Goal: Task Accomplishment & Management: Manage account settings

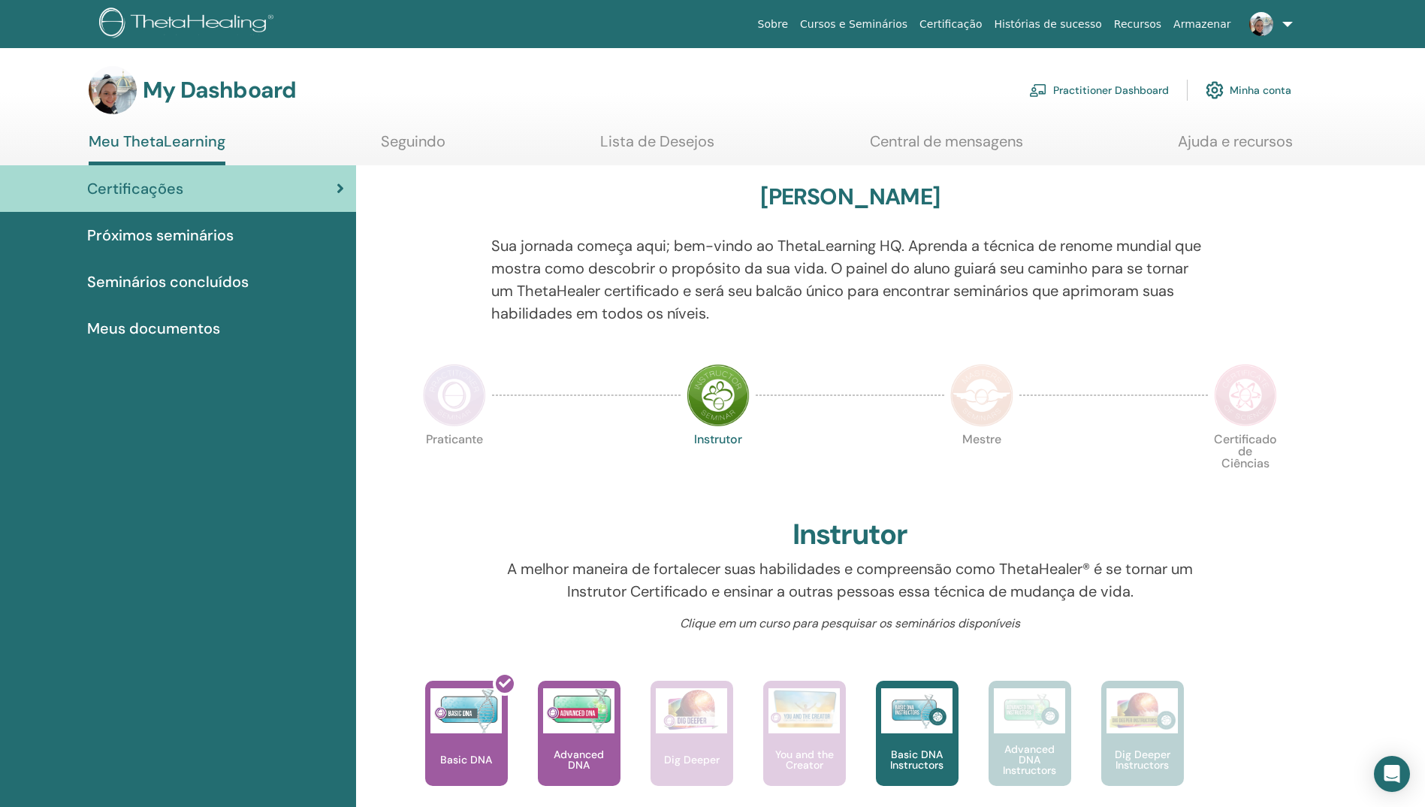
click at [150, 238] on span "Próximos seminários" at bounding box center [160, 235] width 146 height 23
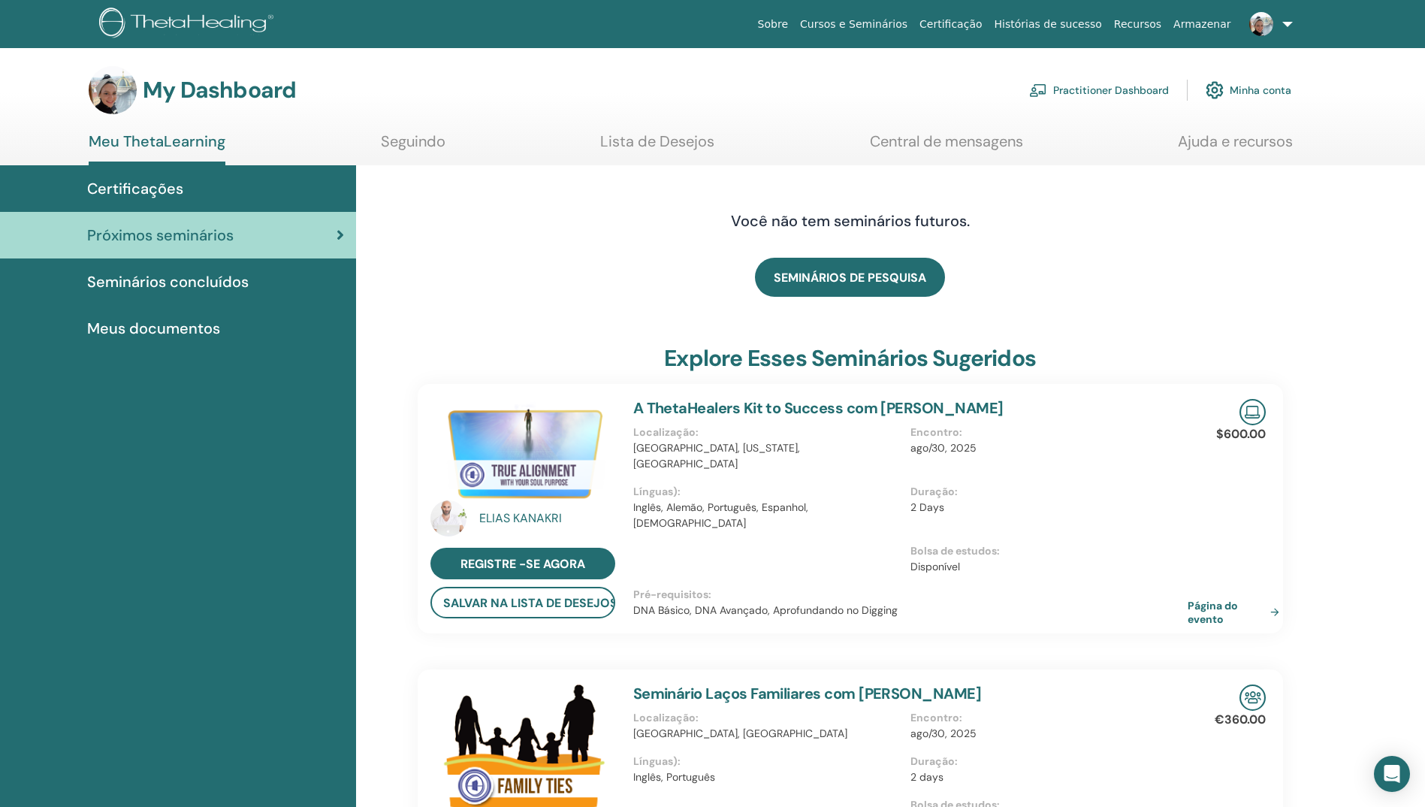
click at [138, 285] on span "Seminários concluídos" at bounding box center [167, 281] width 161 height 23
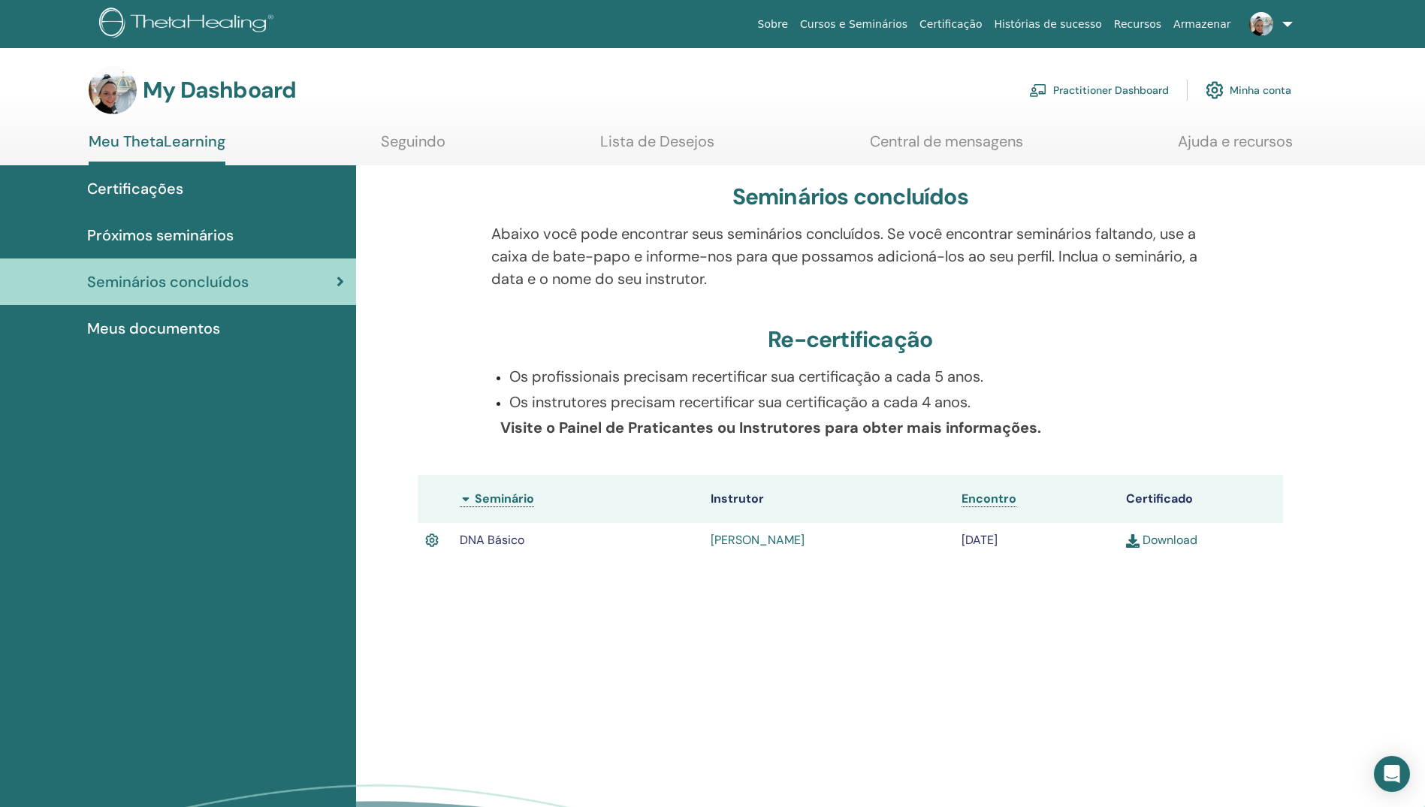
click at [137, 192] on span "Certificações" at bounding box center [135, 188] width 96 height 23
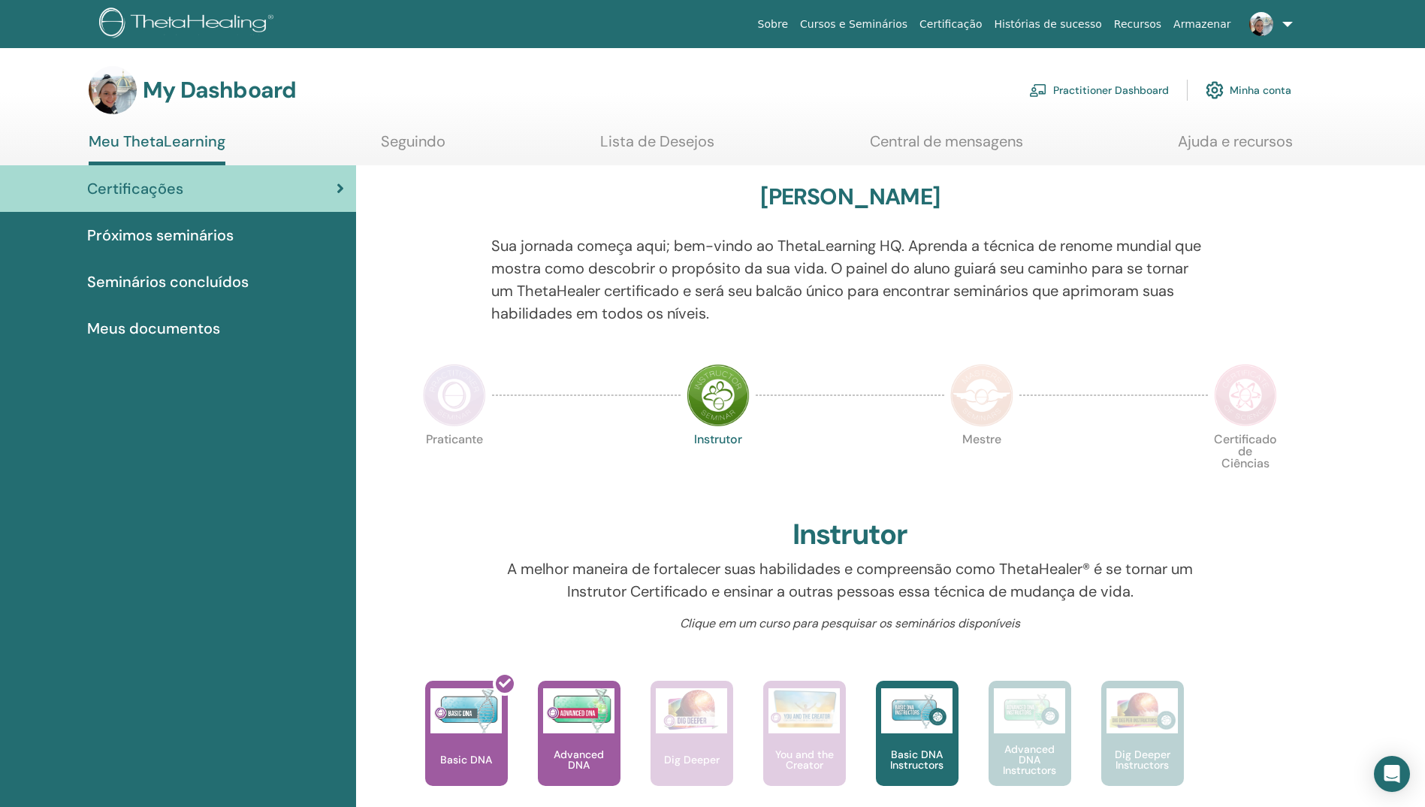
click at [393, 139] on link "Seguindo" at bounding box center [413, 146] width 65 height 29
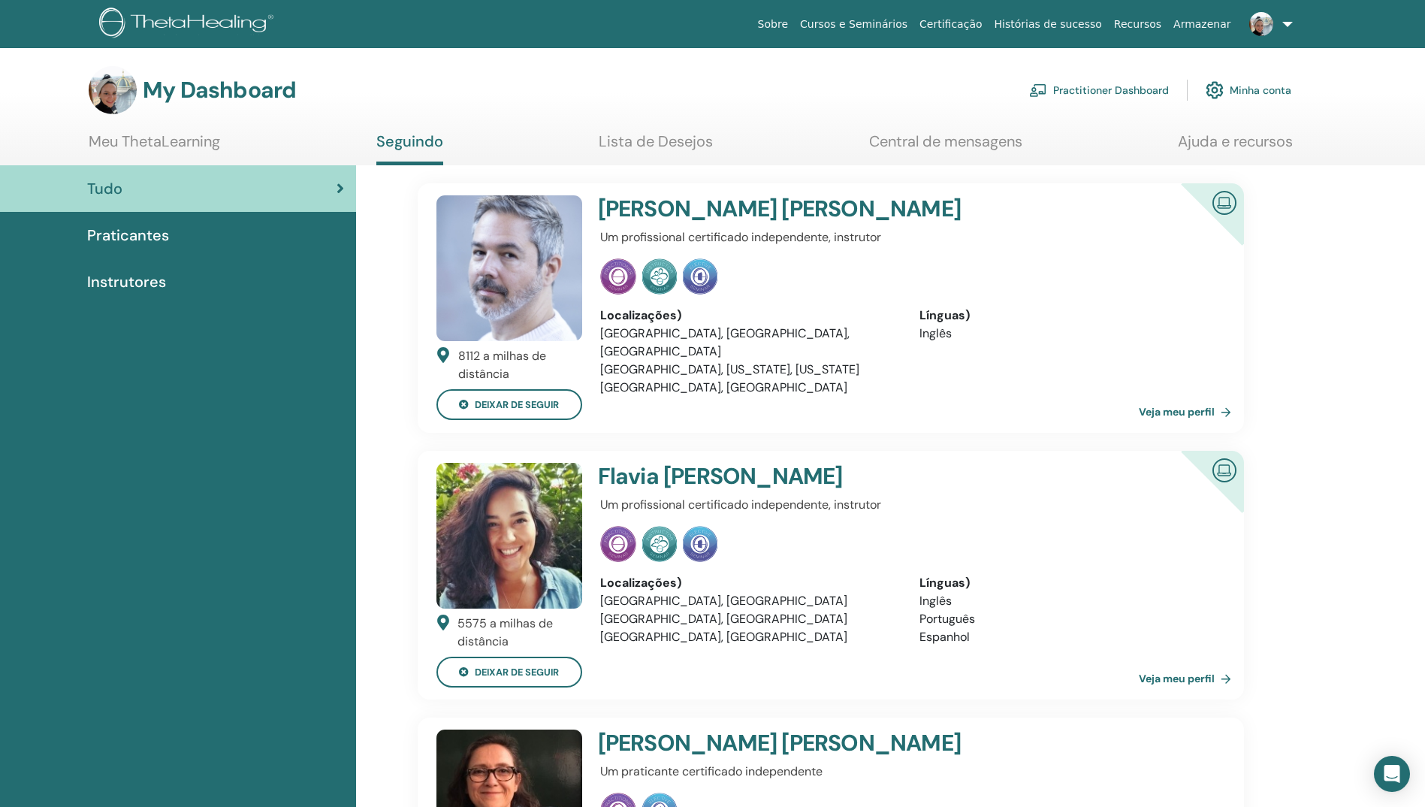
click at [924, 149] on link "Central de mensagens" at bounding box center [945, 146] width 153 height 29
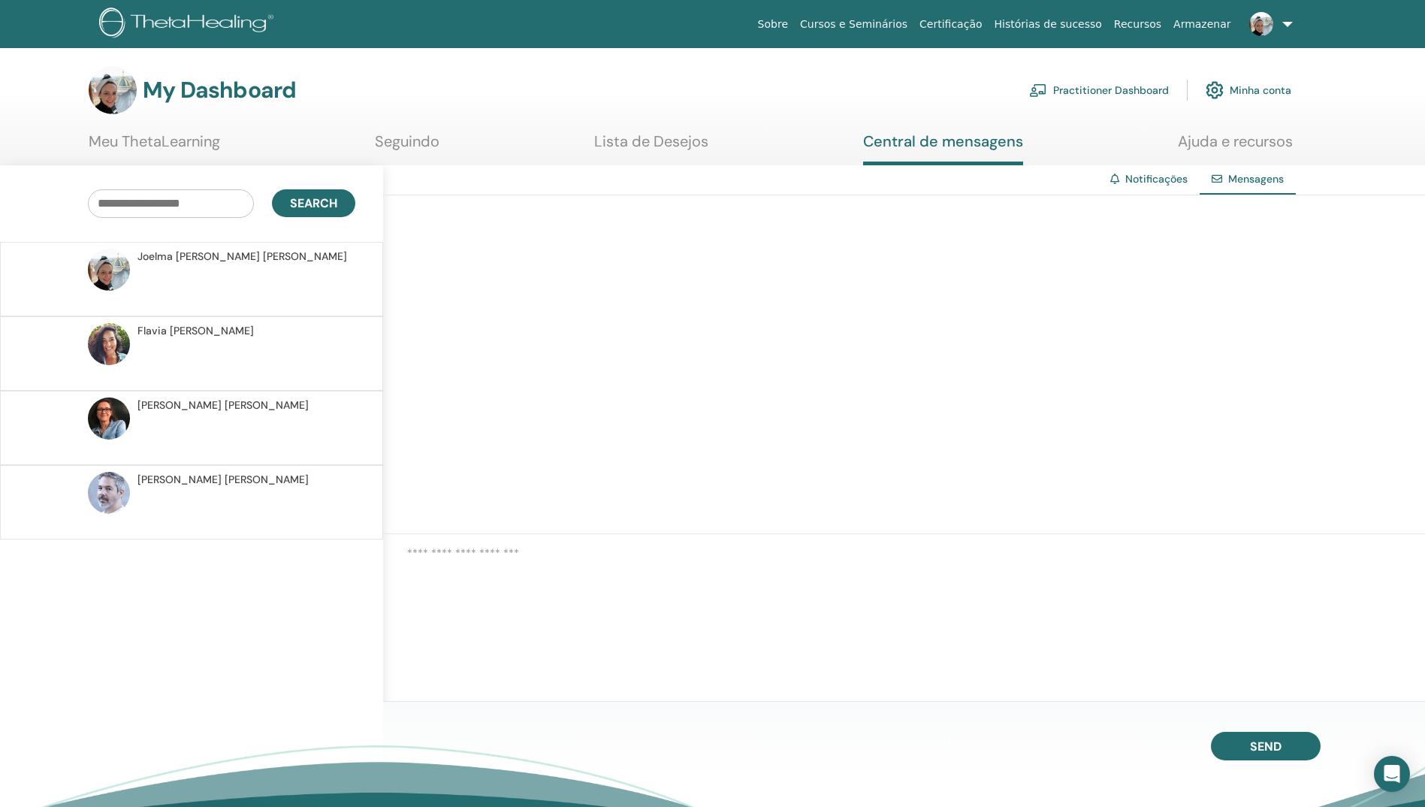
click at [1124, 88] on link "Practitioner Dashboard" at bounding box center [1099, 90] width 140 height 33
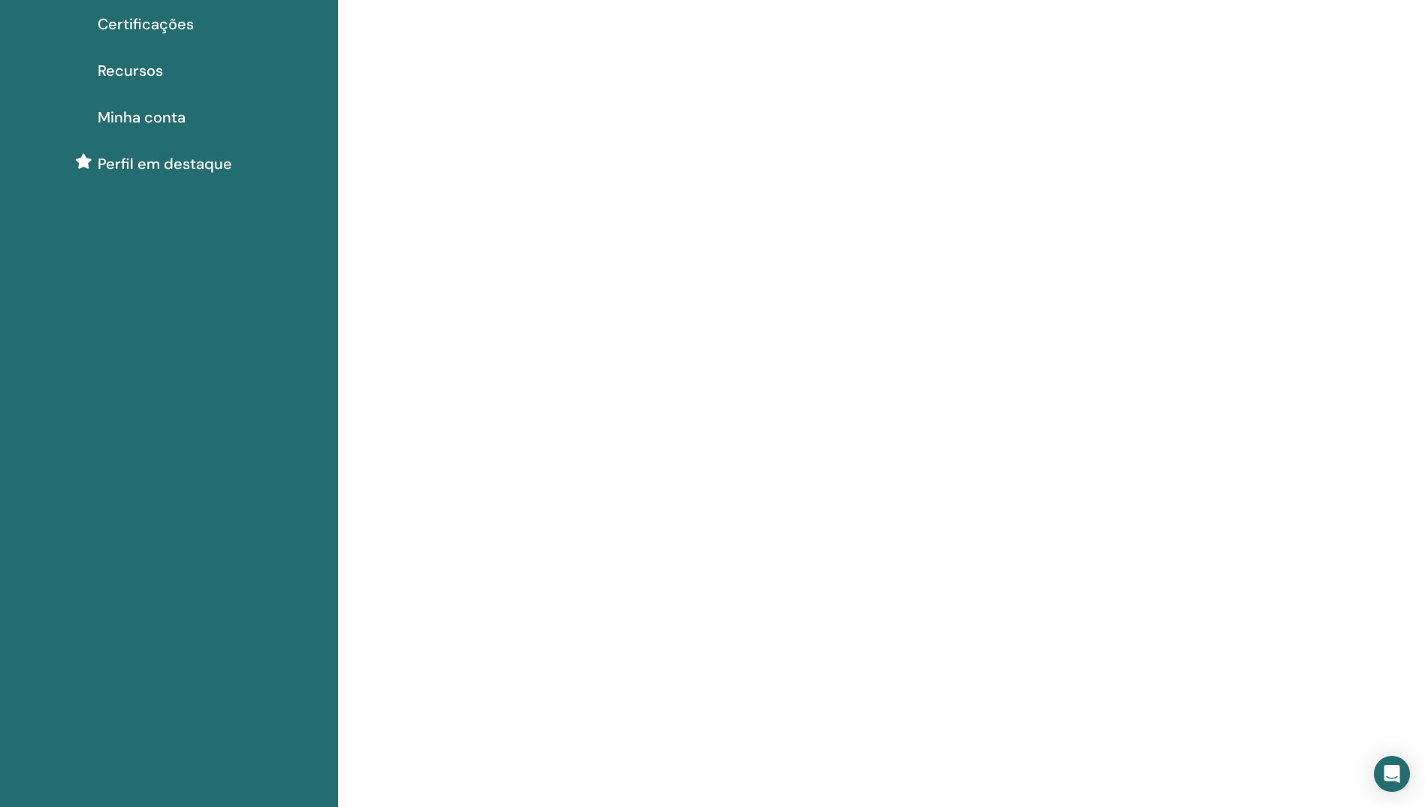
scroll to position [150, 0]
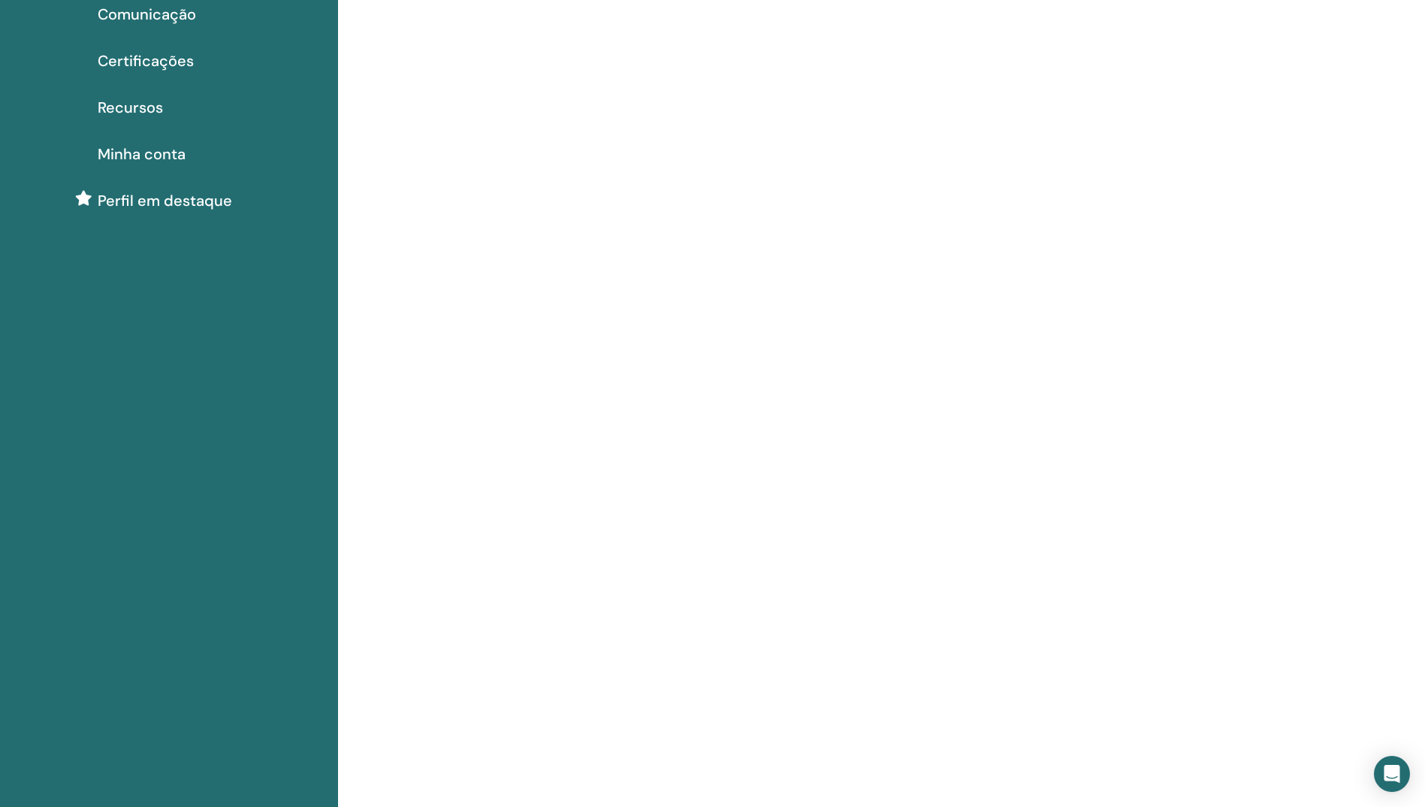
click at [146, 158] on span "Minha conta" at bounding box center [142, 154] width 88 height 23
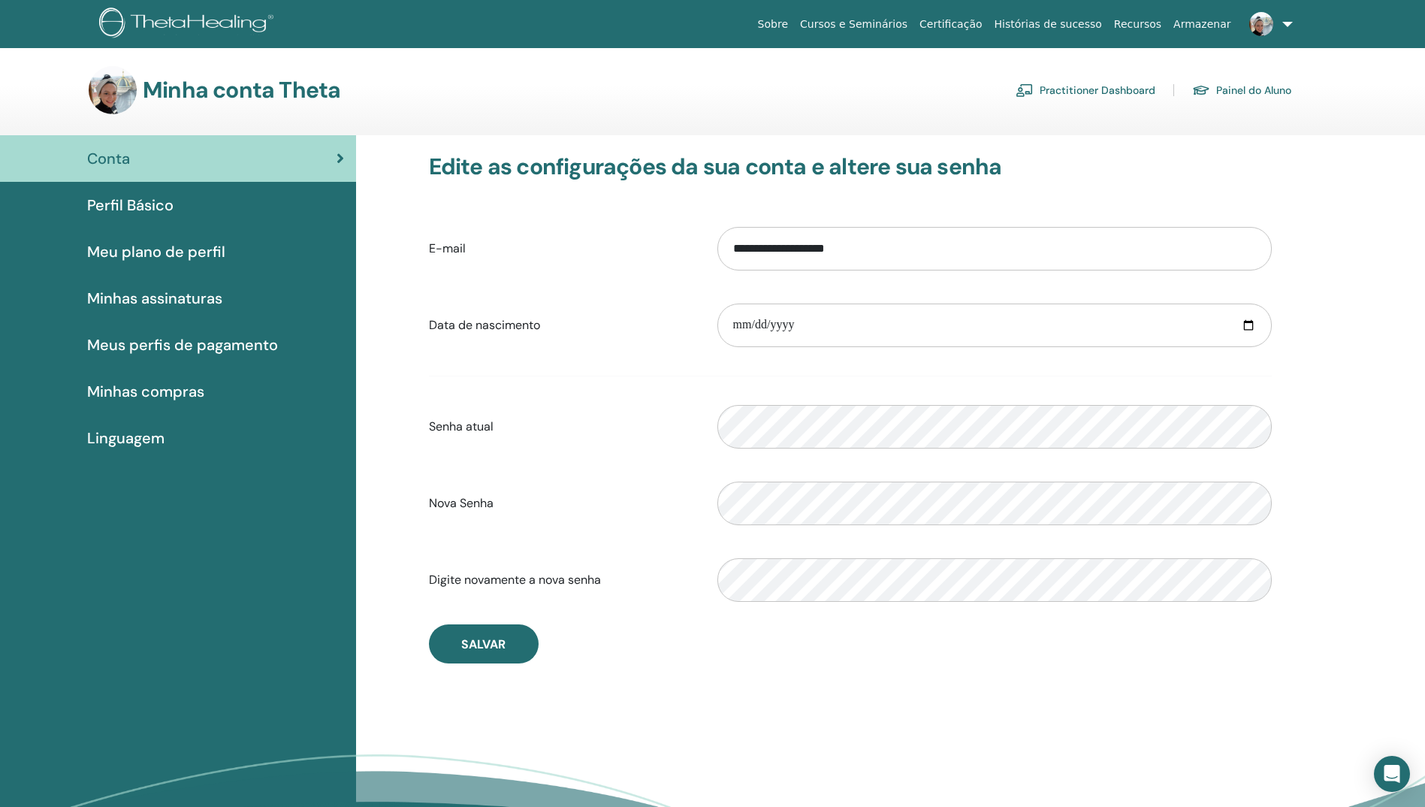
click at [129, 204] on span "Perfil Básico" at bounding box center [130, 205] width 86 height 23
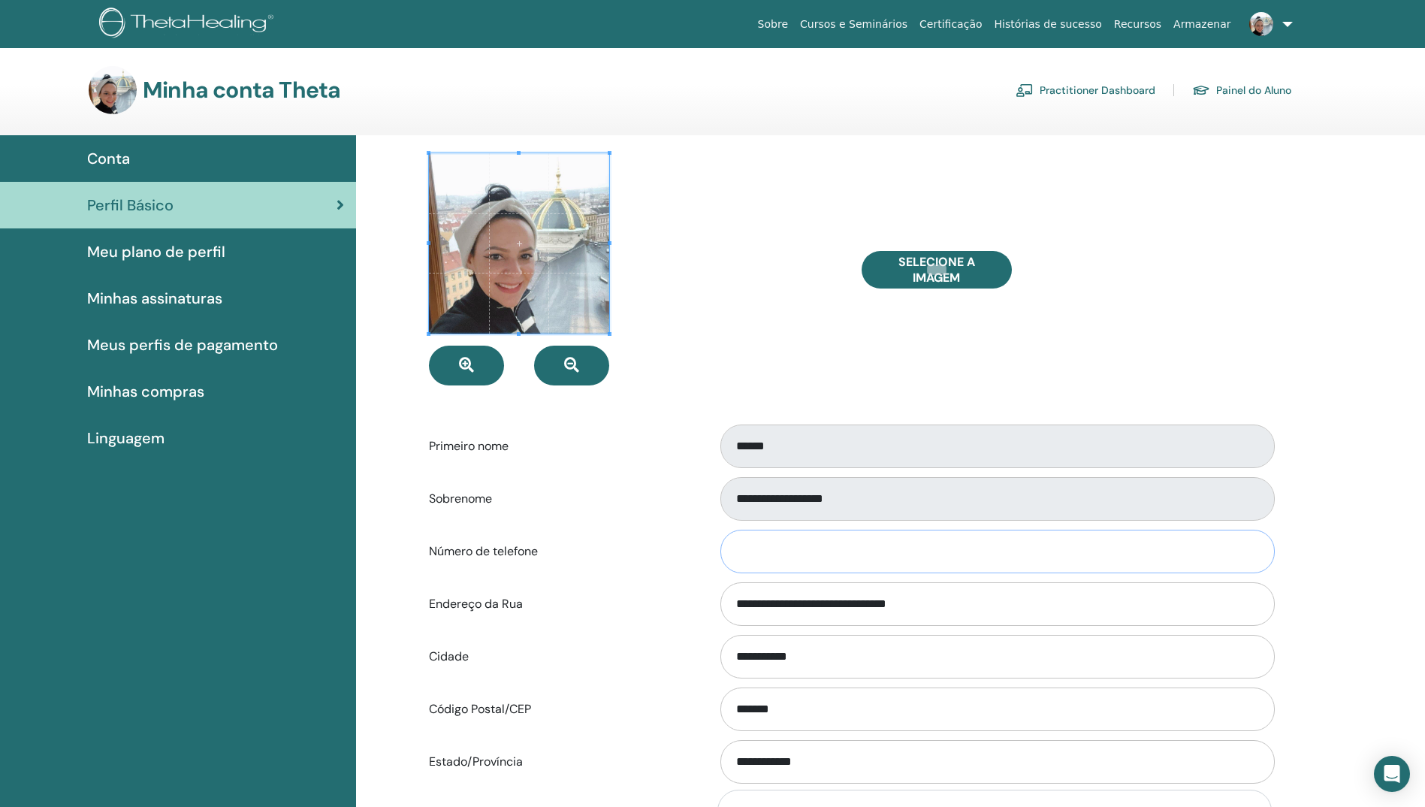
click at [768, 562] on input "Número de telefone" at bounding box center [997, 551] width 554 height 44
type input "**********"
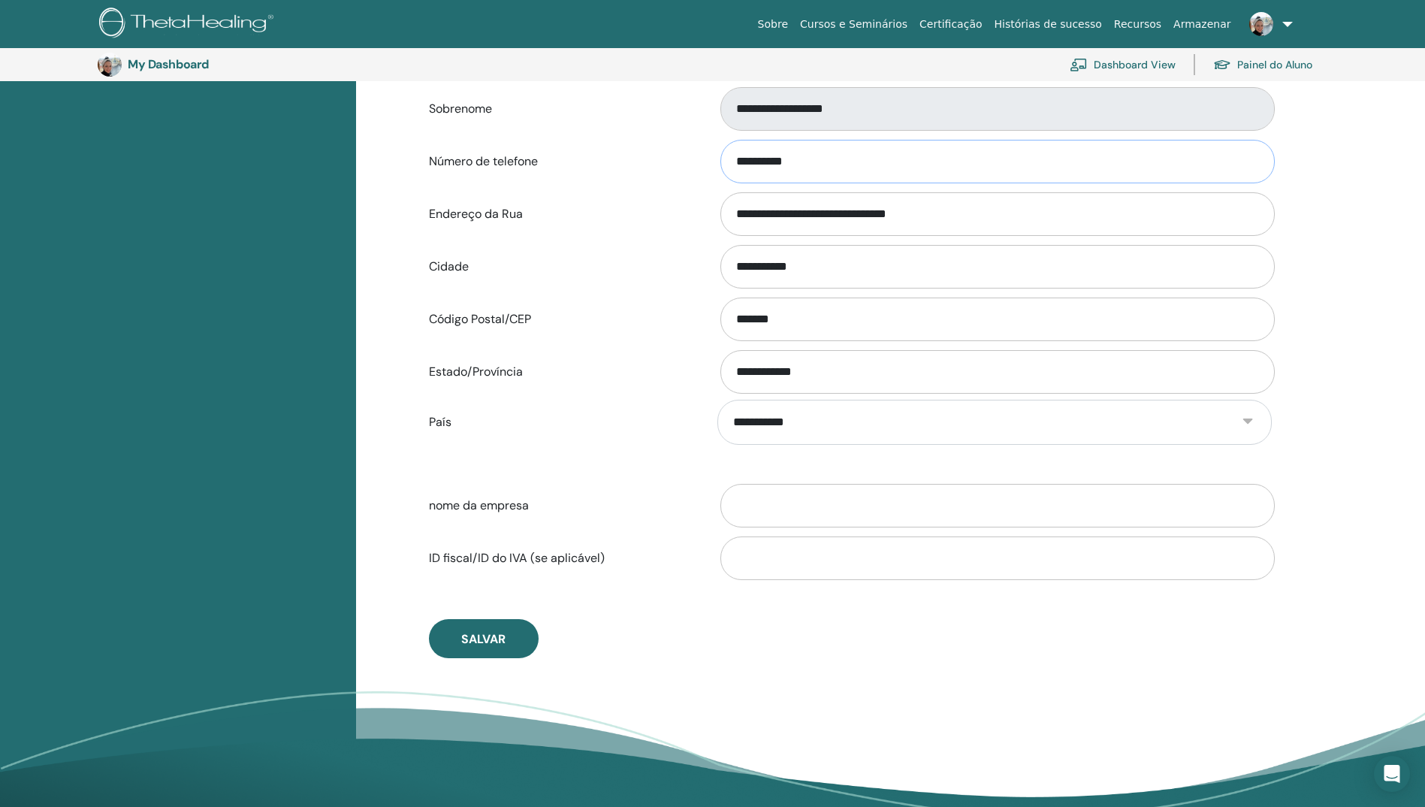
scroll to position [484, 0]
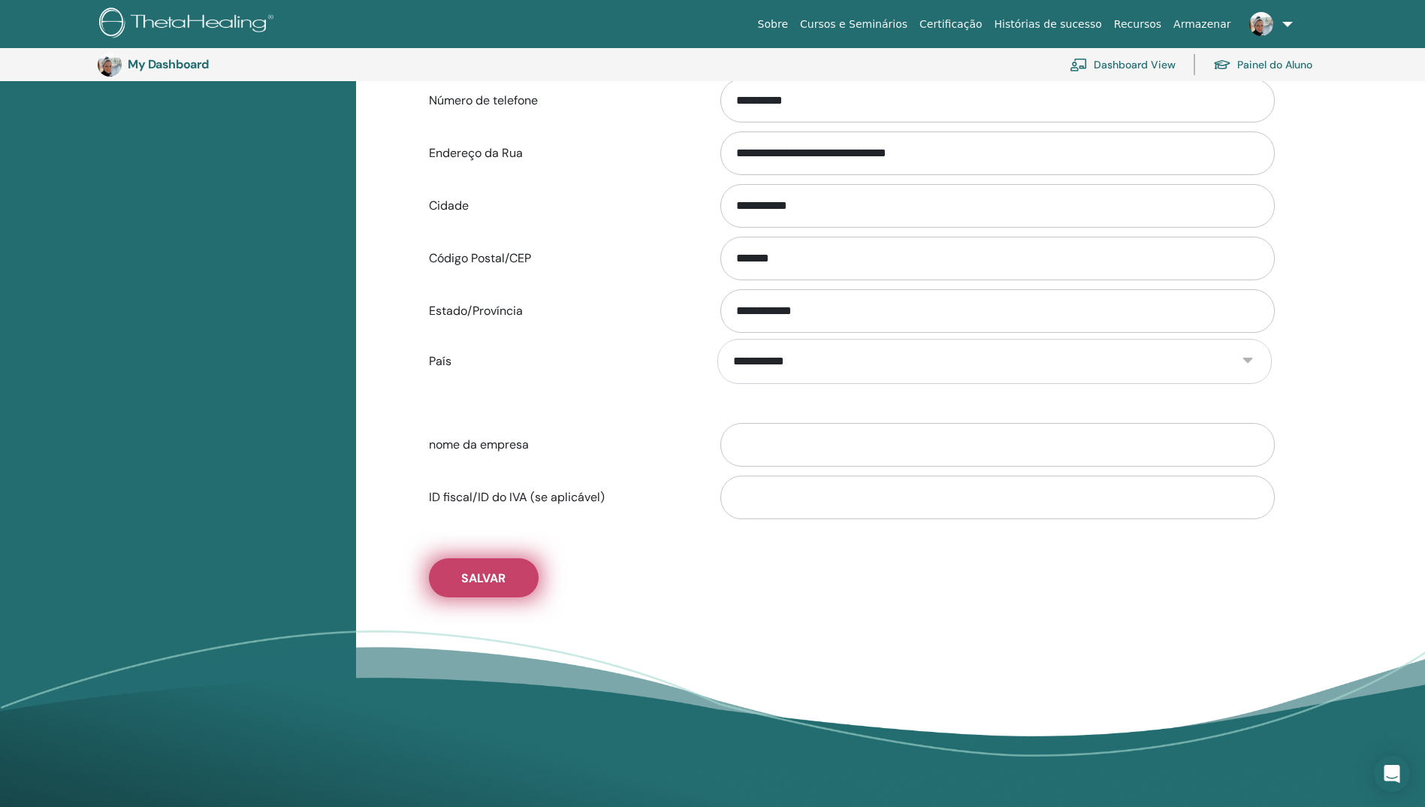
click at [513, 582] on button "Salvar" at bounding box center [484, 577] width 110 height 39
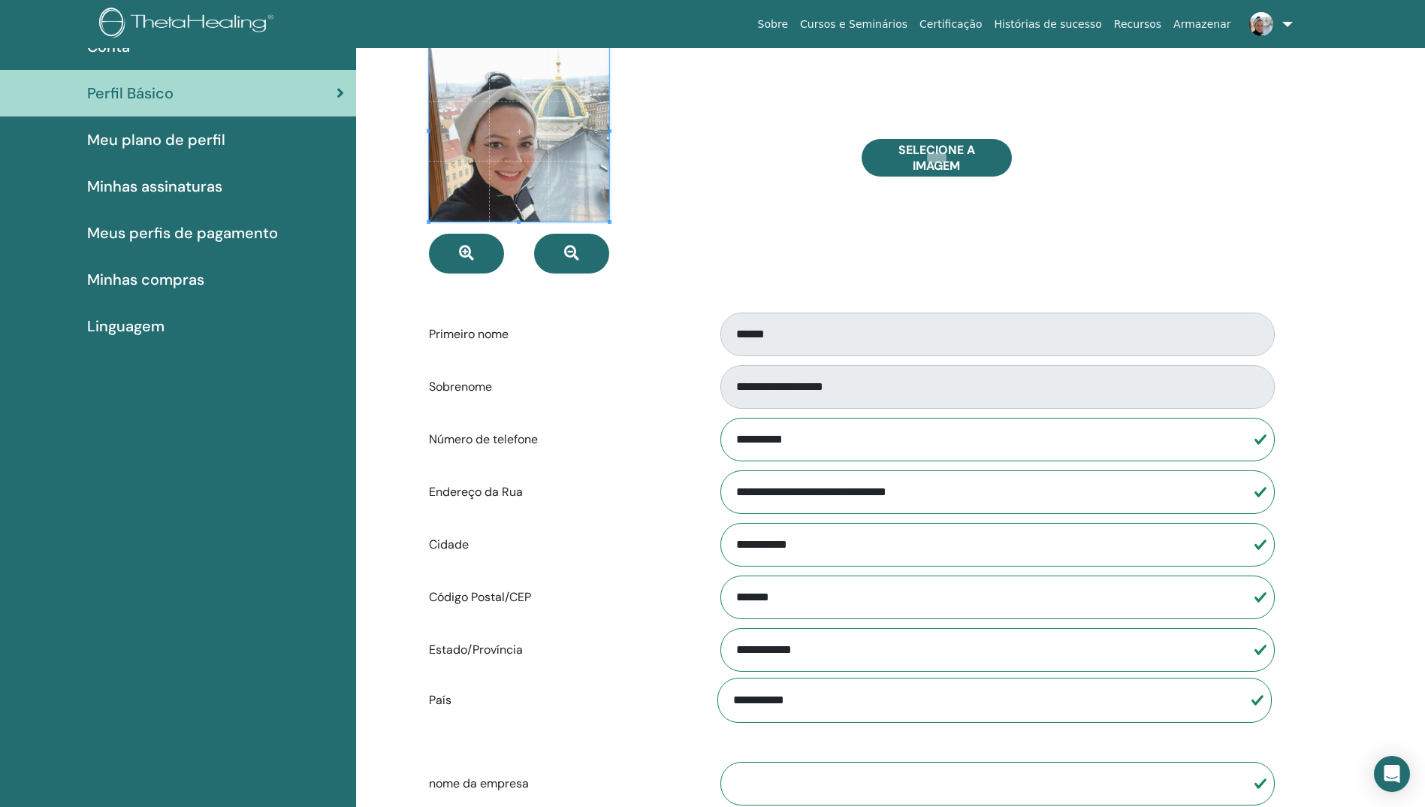
scroll to position [0, 0]
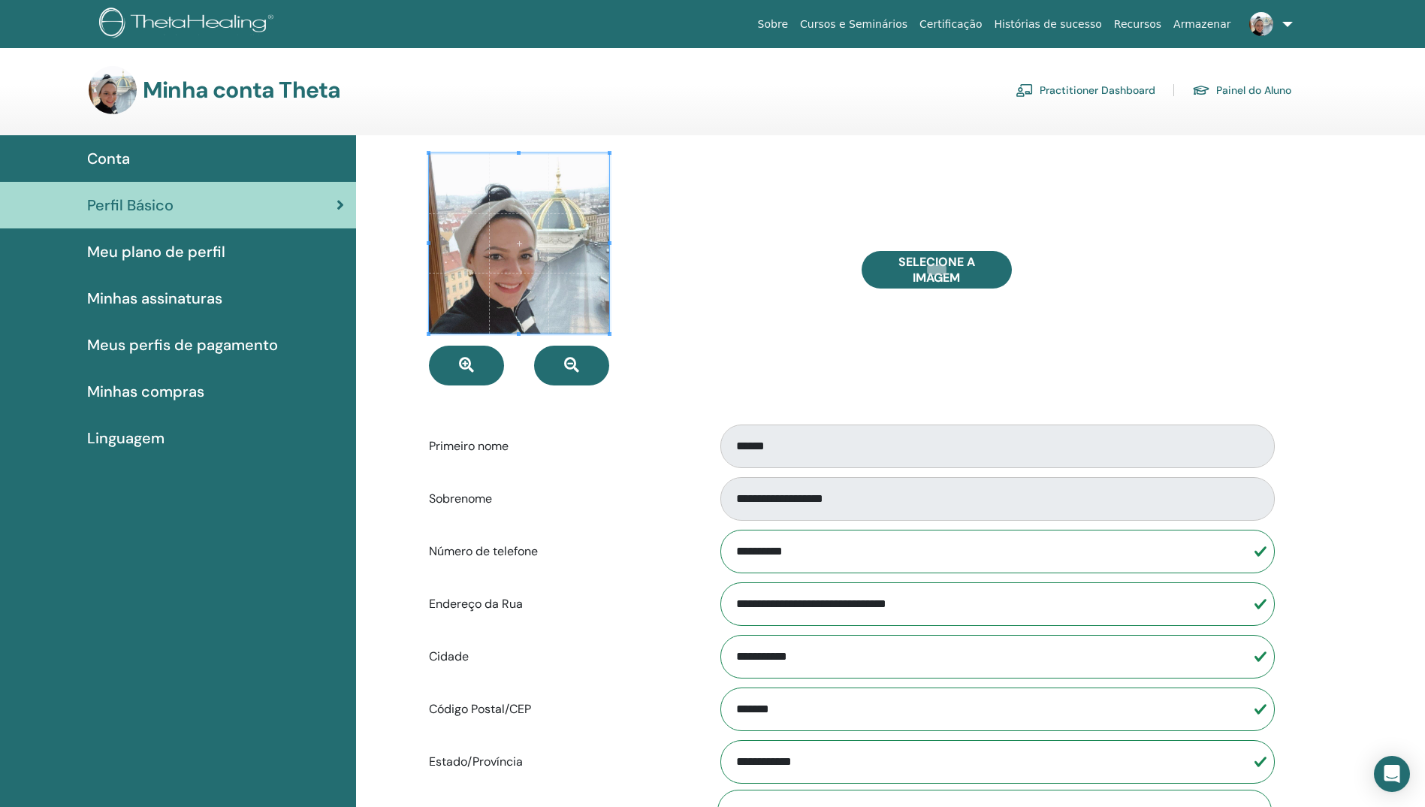
click at [155, 436] on span "Linguagem" at bounding box center [125, 438] width 77 height 23
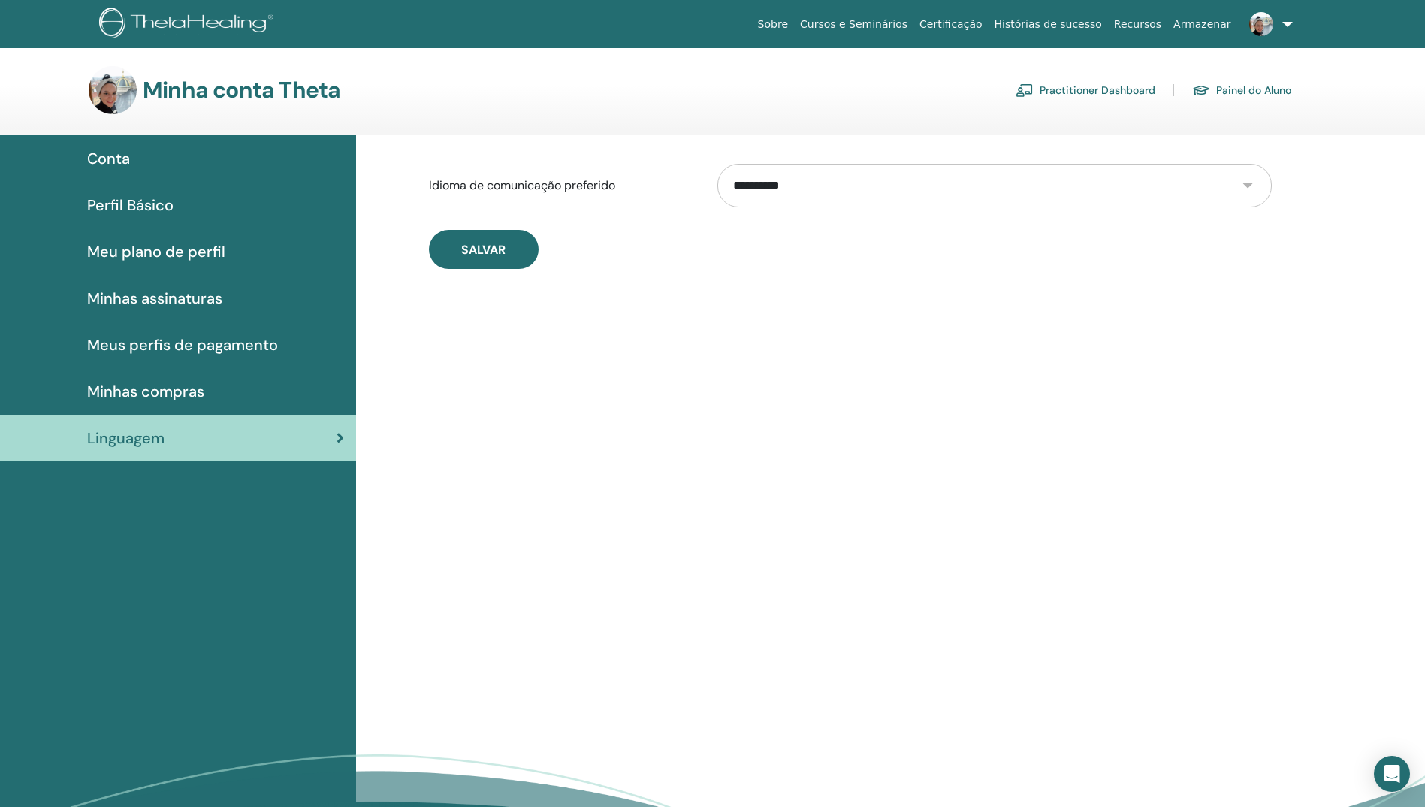
click at [149, 204] on span "Perfil Básico" at bounding box center [130, 205] width 86 height 23
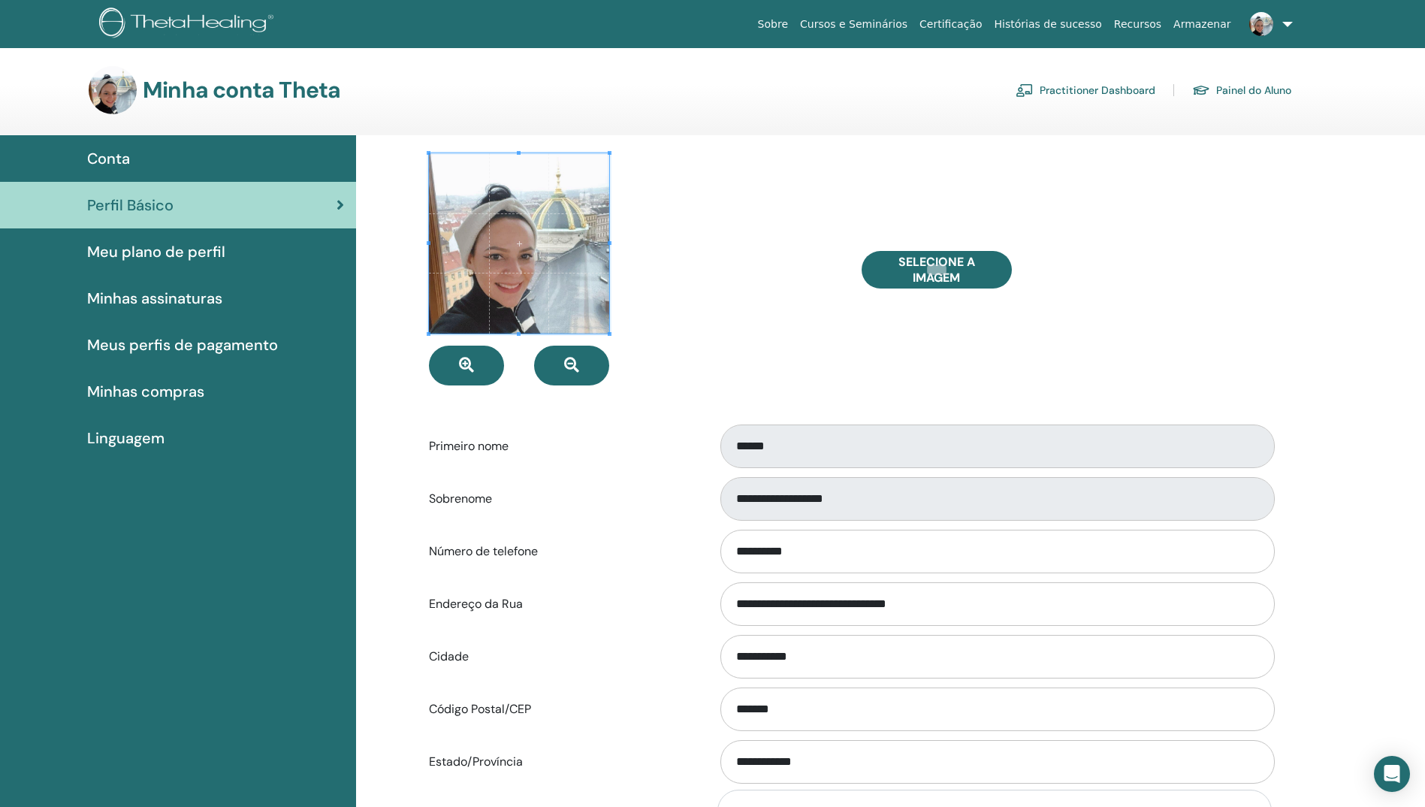
click at [126, 148] on span "Conta" at bounding box center [108, 158] width 43 height 23
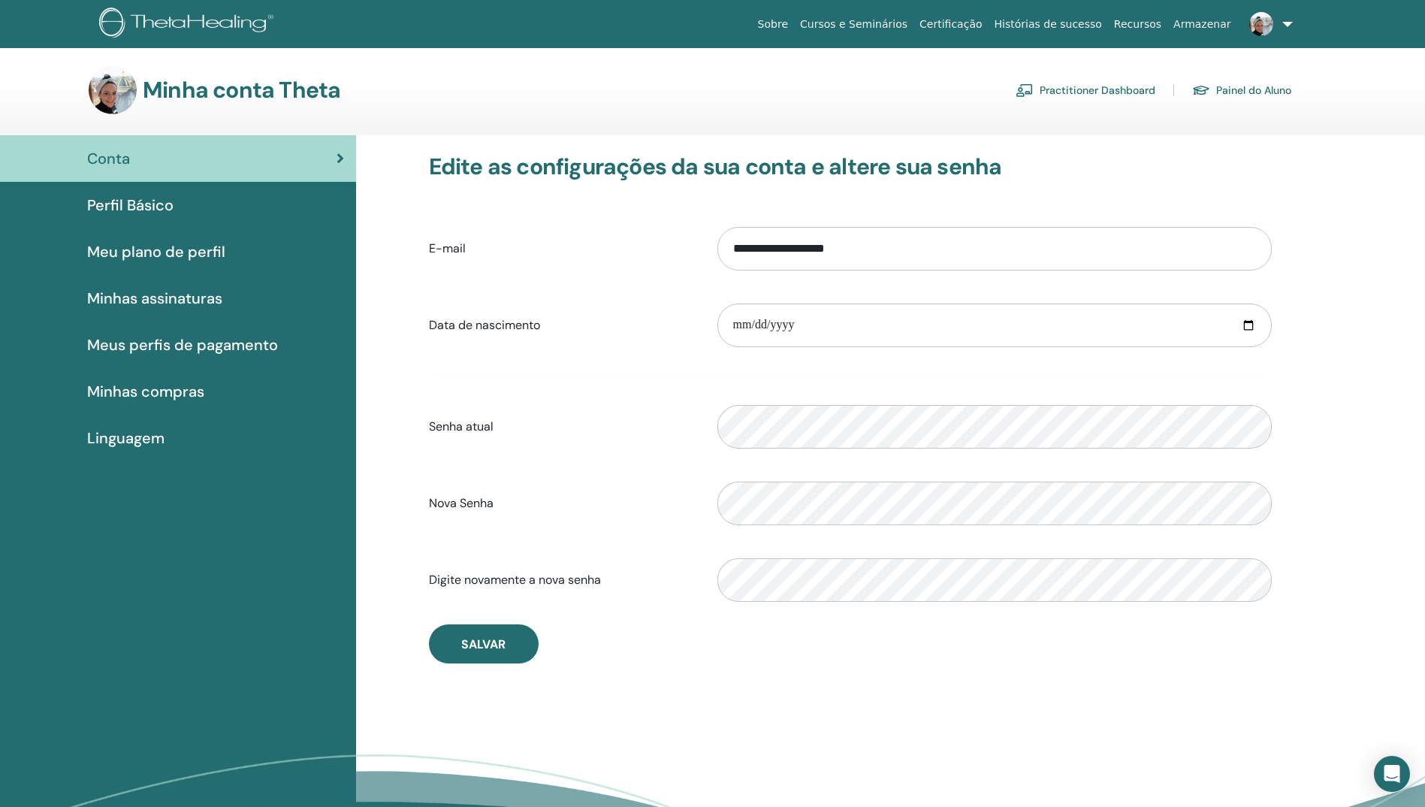
click at [1238, 90] on link "Painel do Aluno" at bounding box center [1241, 90] width 99 height 24
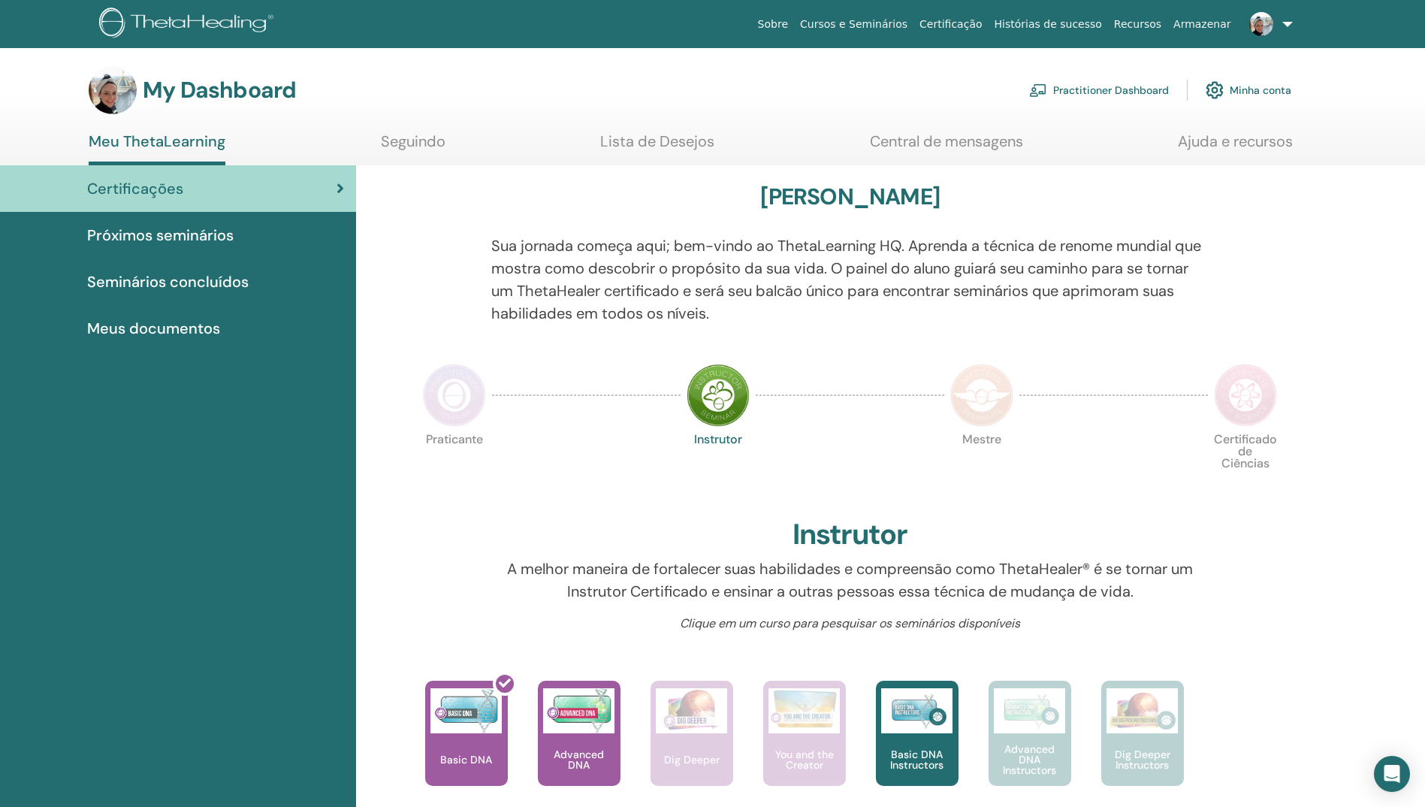
click at [421, 146] on link "Seguindo" at bounding box center [413, 146] width 65 height 29
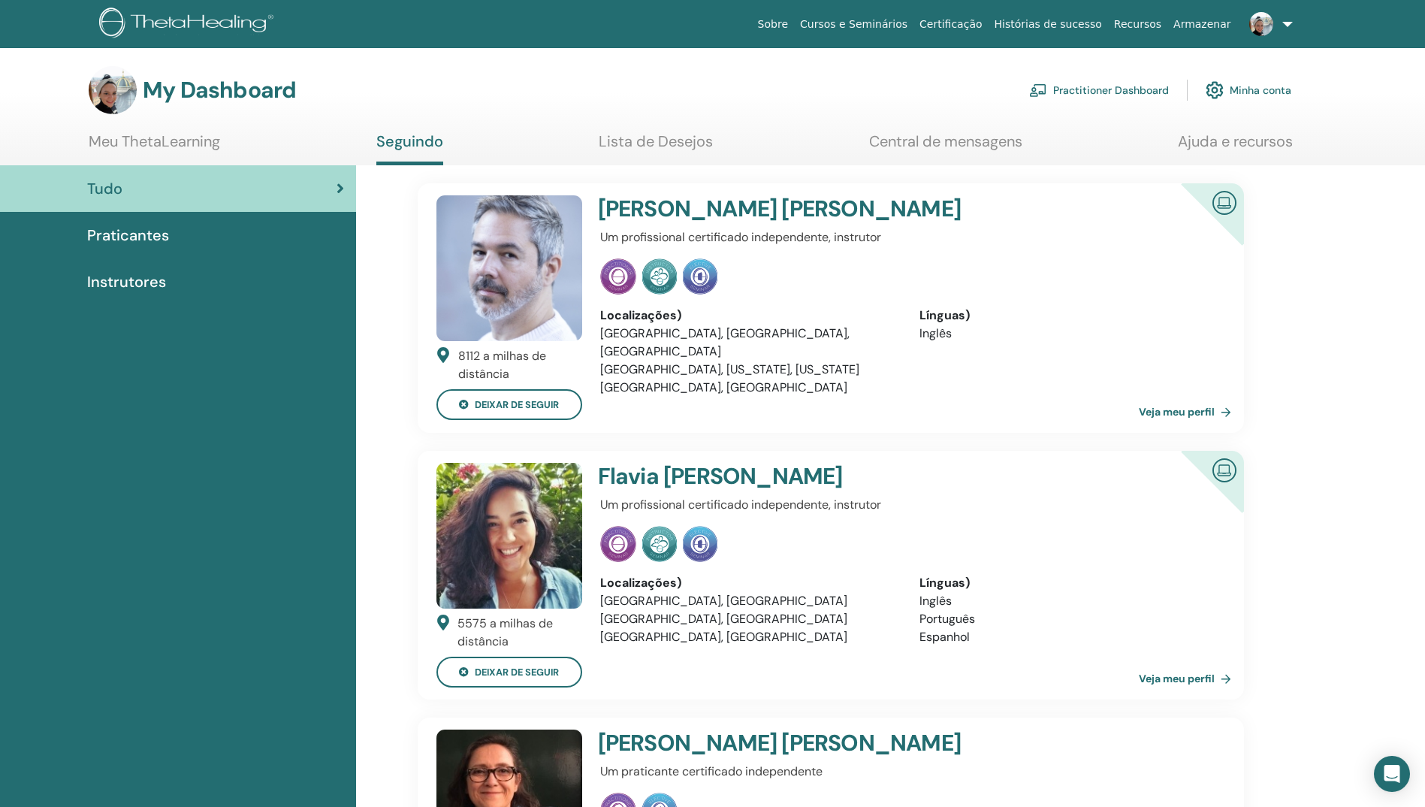
click at [125, 235] on span "Praticantes" at bounding box center [128, 235] width 82 height 23
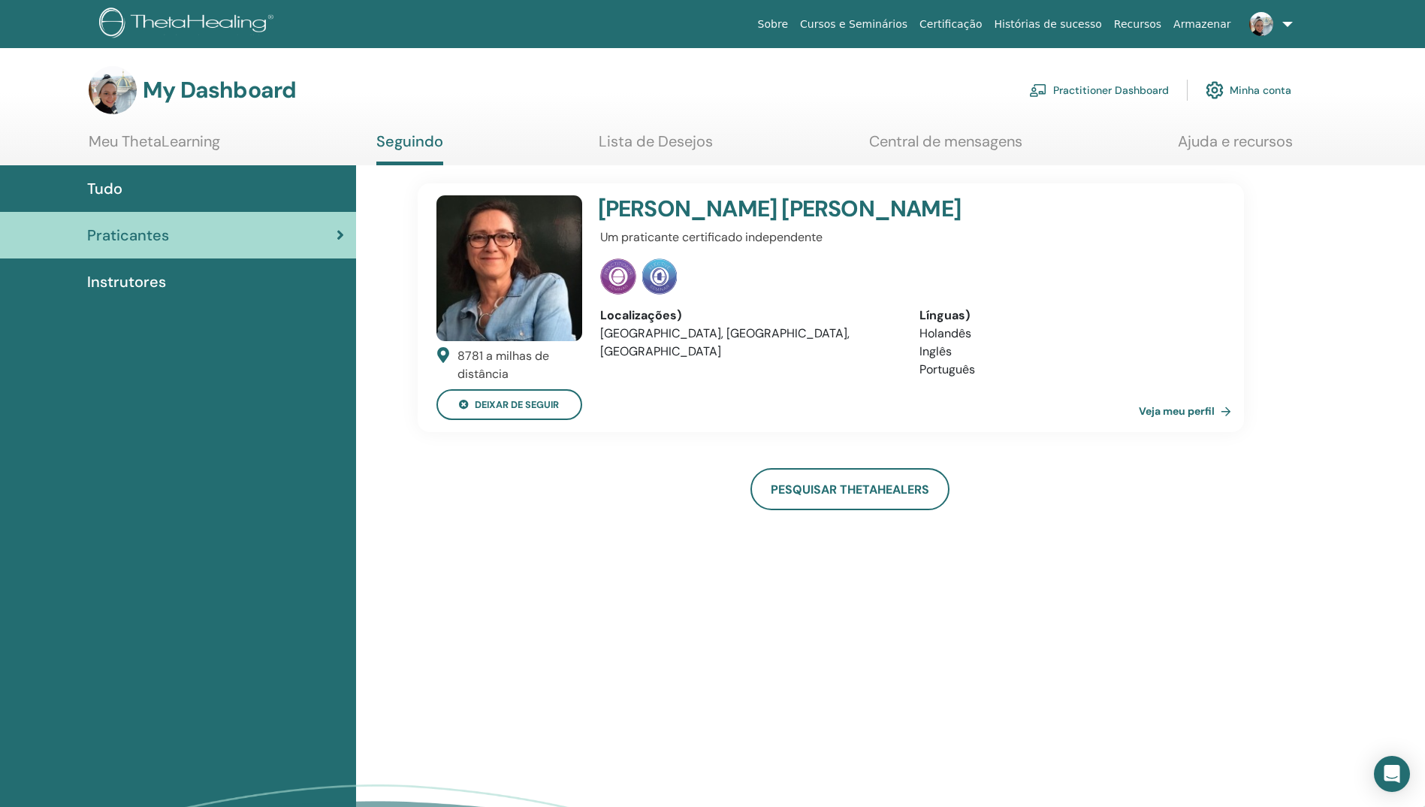
click at [511, 266] on img at bounding box center [509, 268] width 146 height 146
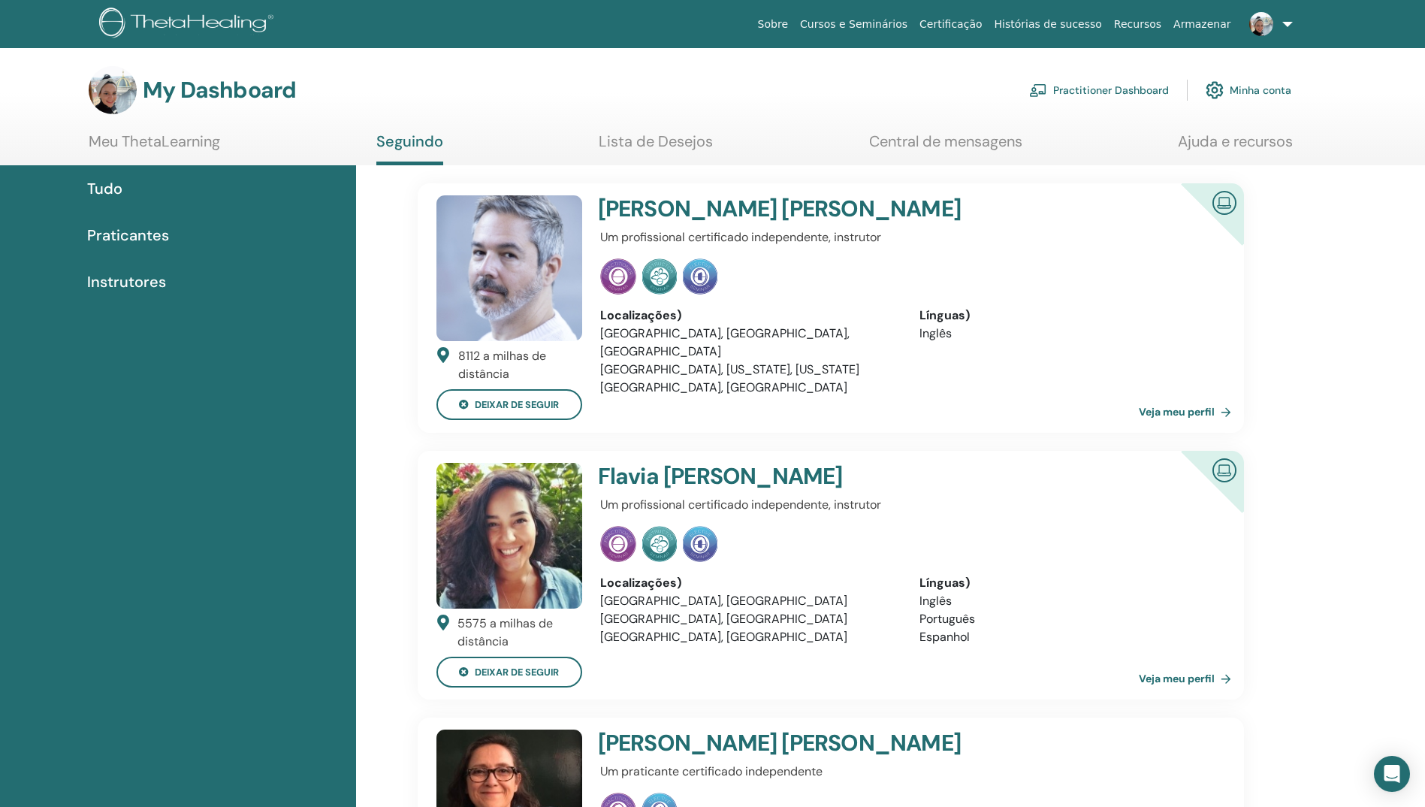
click at [112, 287] on span "Instrutores" at bounding box center [126, 281] width 79 height 23
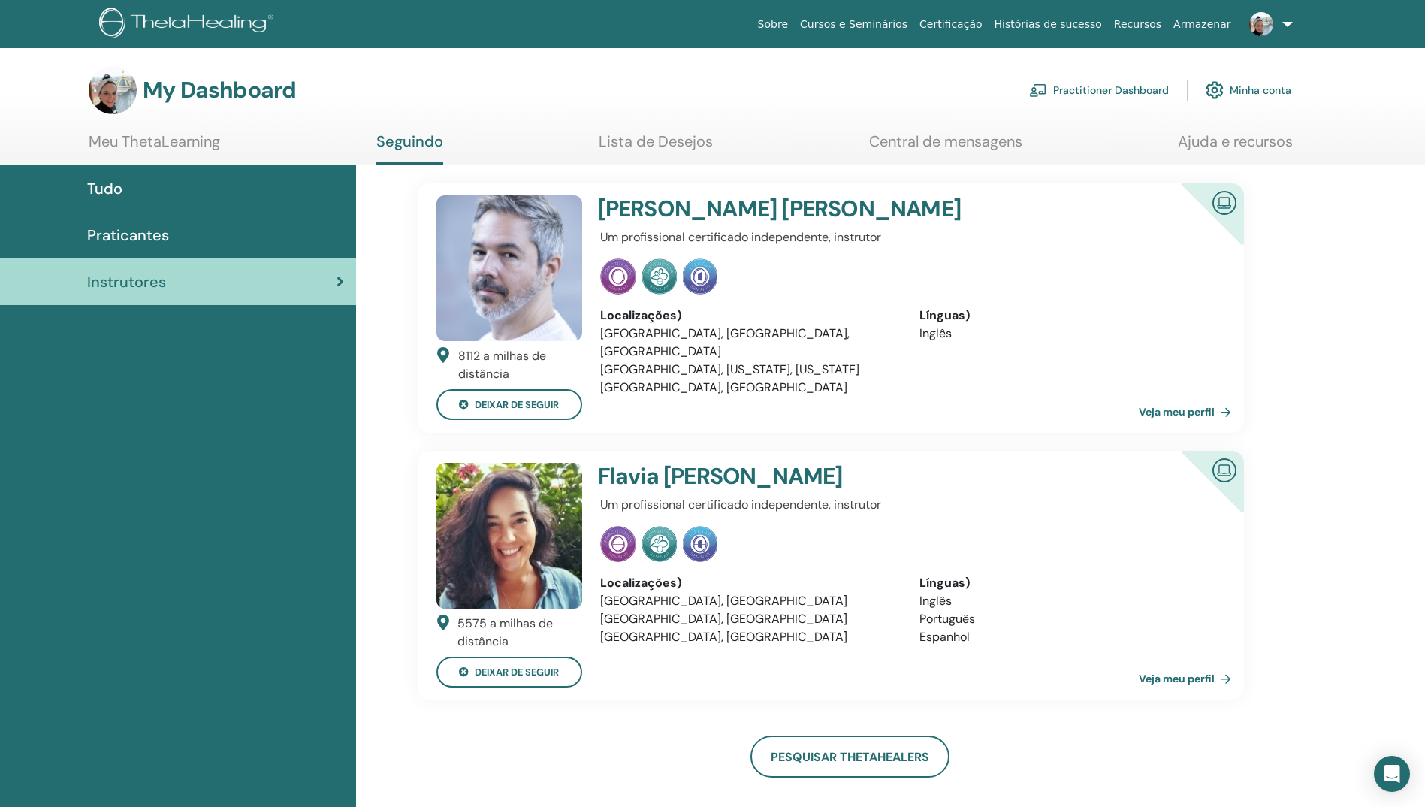
click at [973, 28] on link "Certificação" at bounding box center [950, 25] width 74 height 28
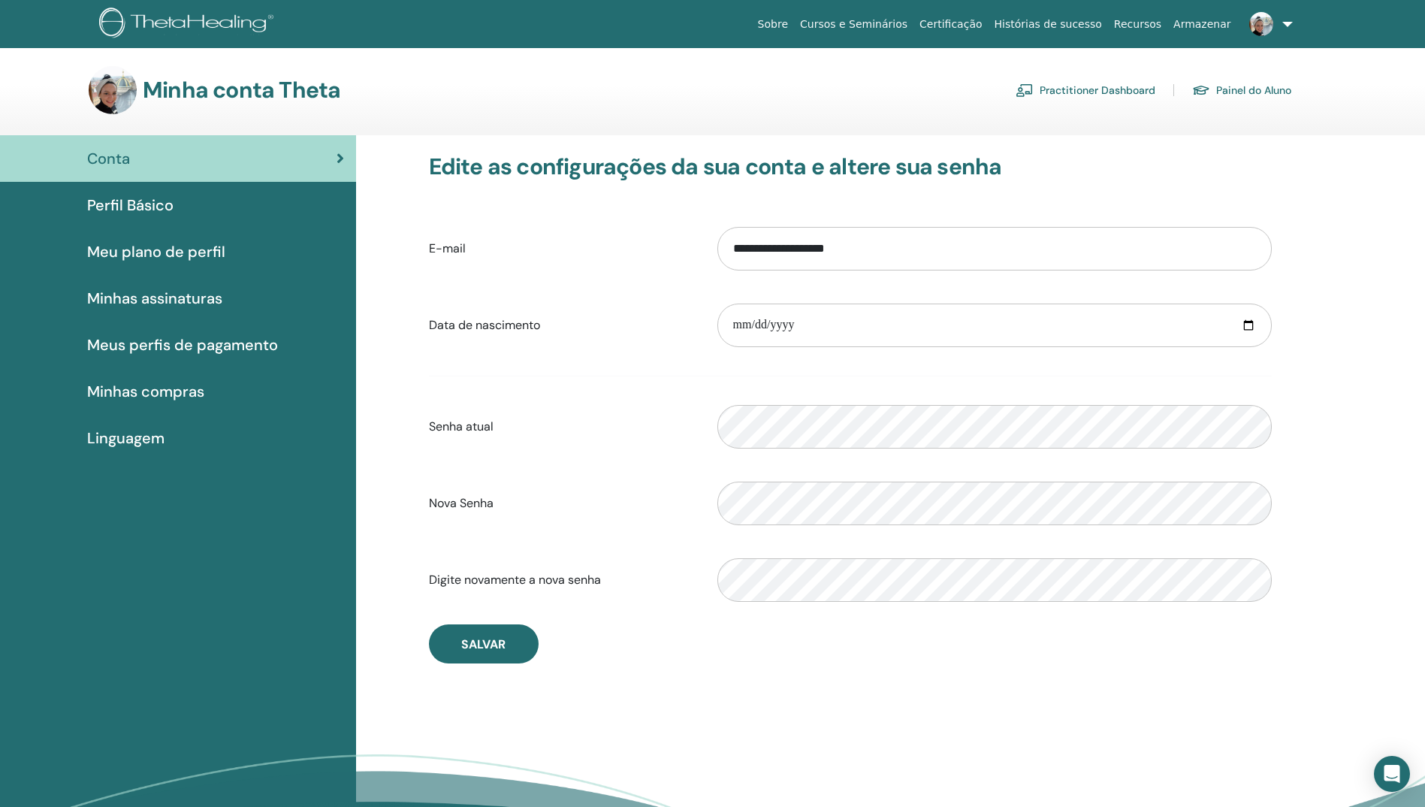
click at [119, 251] on span "Meu plano de perfil" at bounding box center [156, 251] width 138 height 23
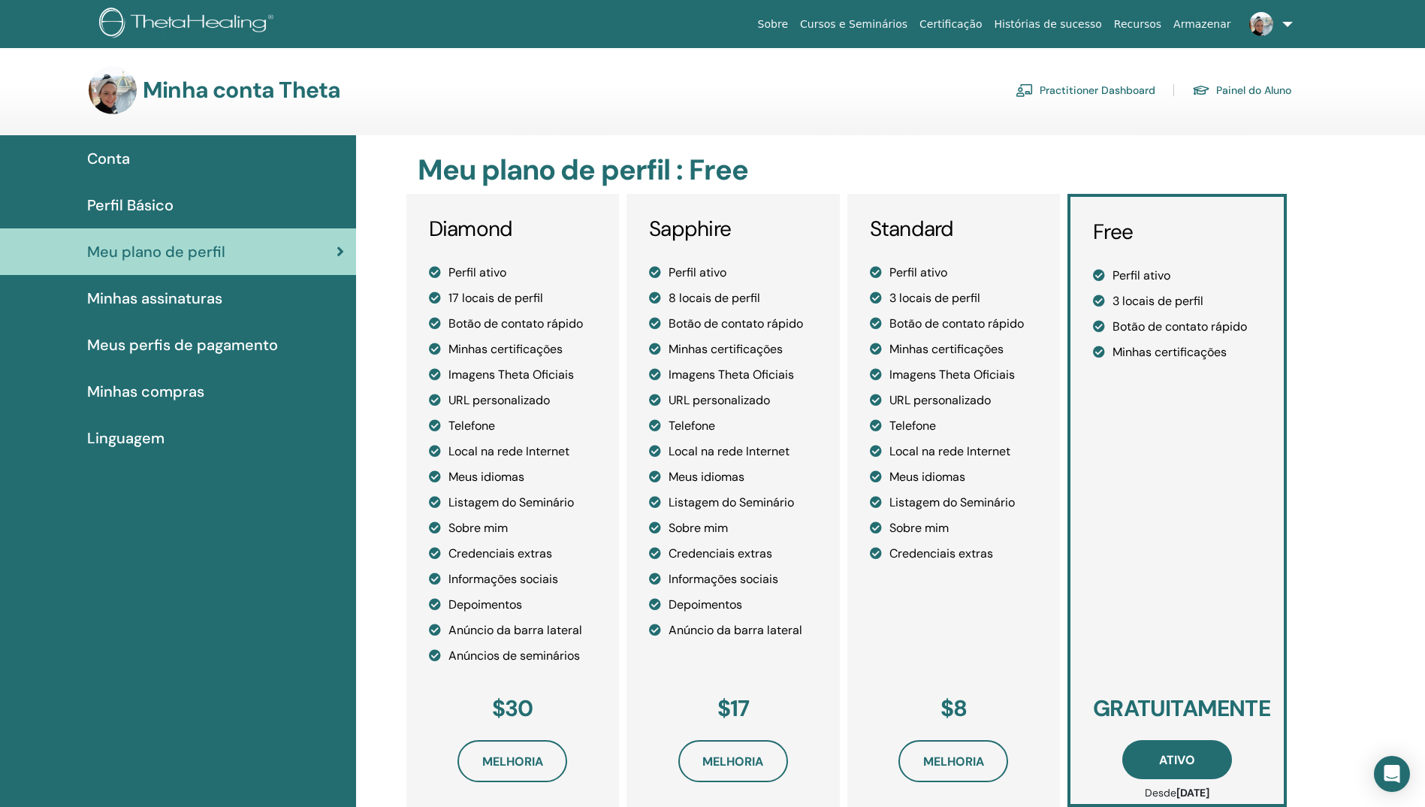
click at [141, 301] on span "Minhas assinaturas" at bounding box center [154, 298] width 135 height 23
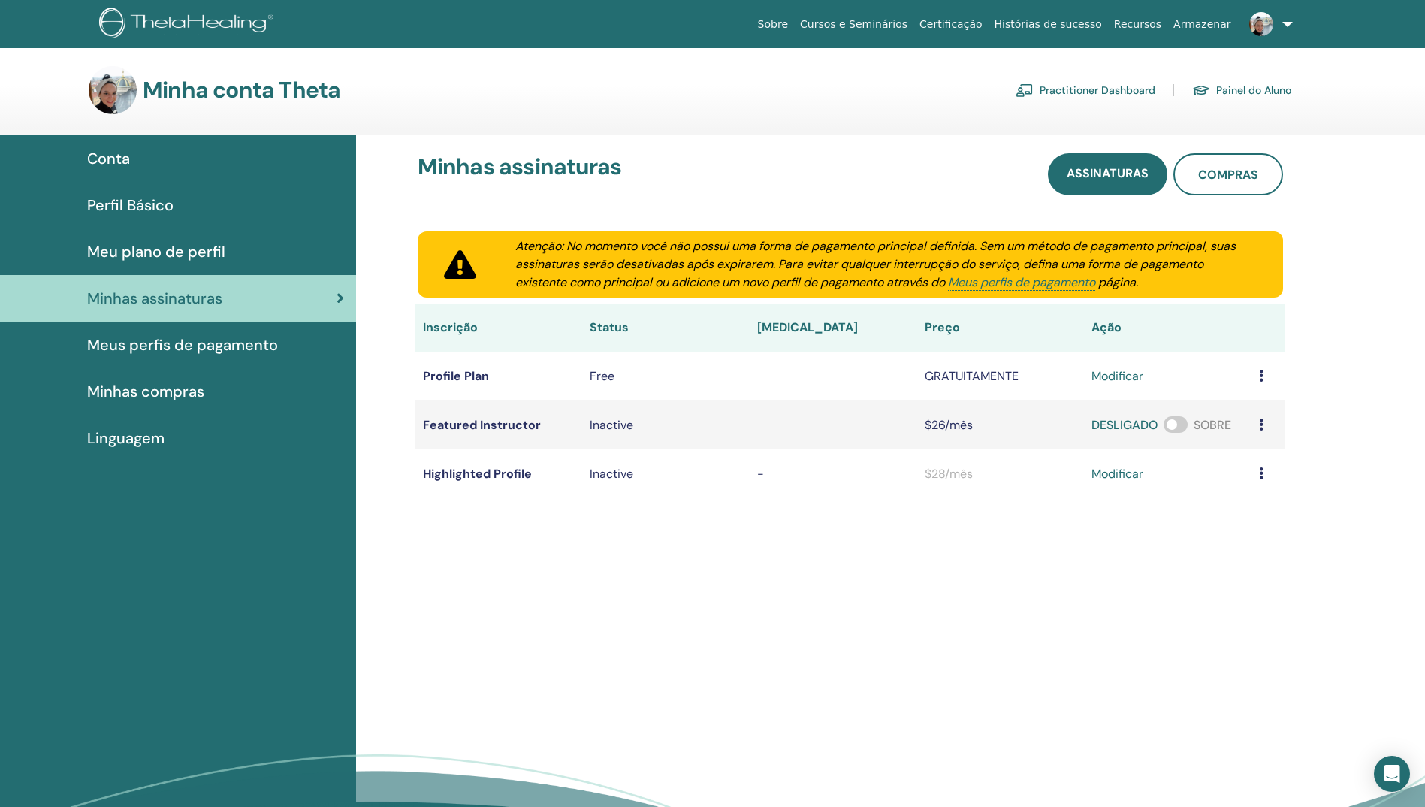
click at [116, 252] on span "Meu plano de perfil" at bounding box center [156, 251] width 138 height 23
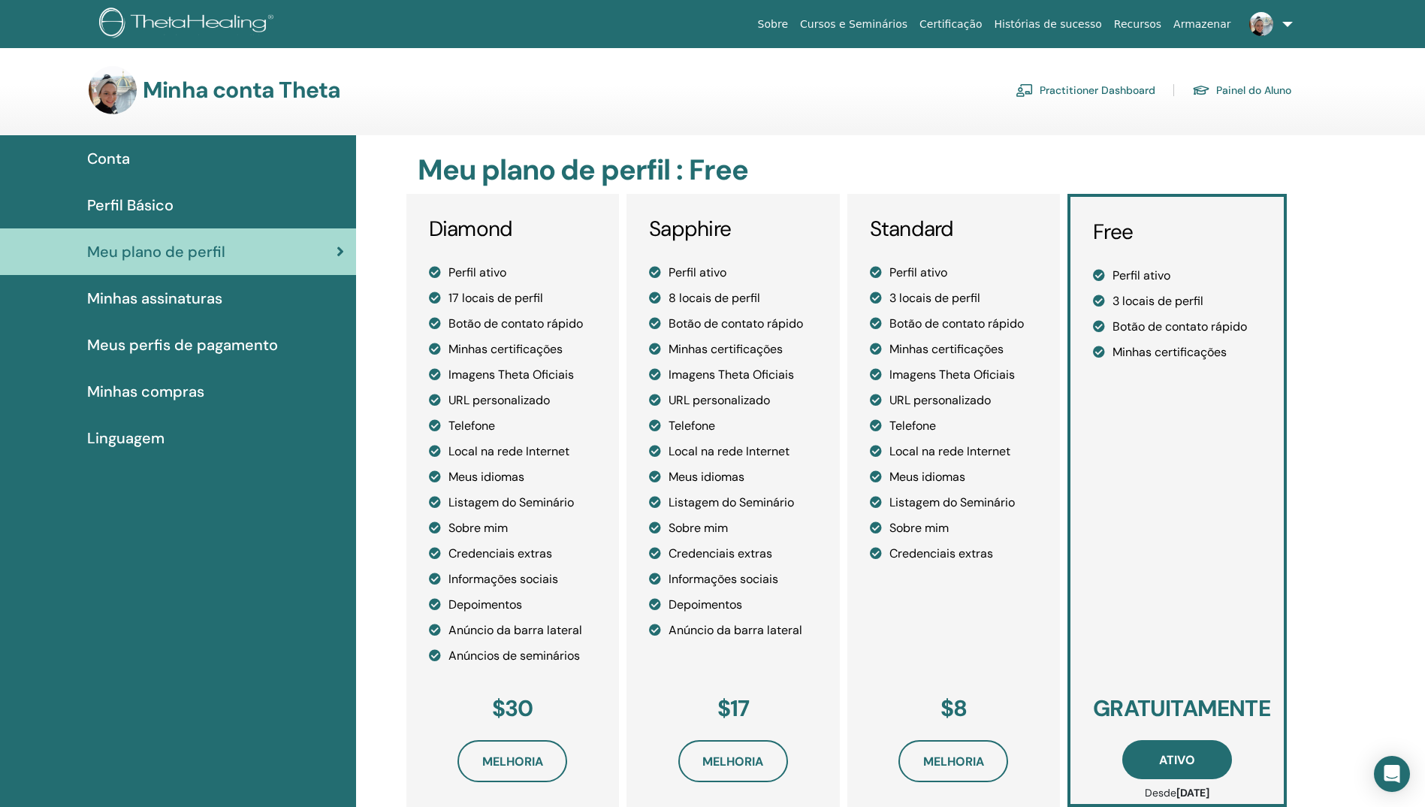
click at [108, 206] on span "Perfil Básico" at bounding box center [130, 205] width 86 height 23
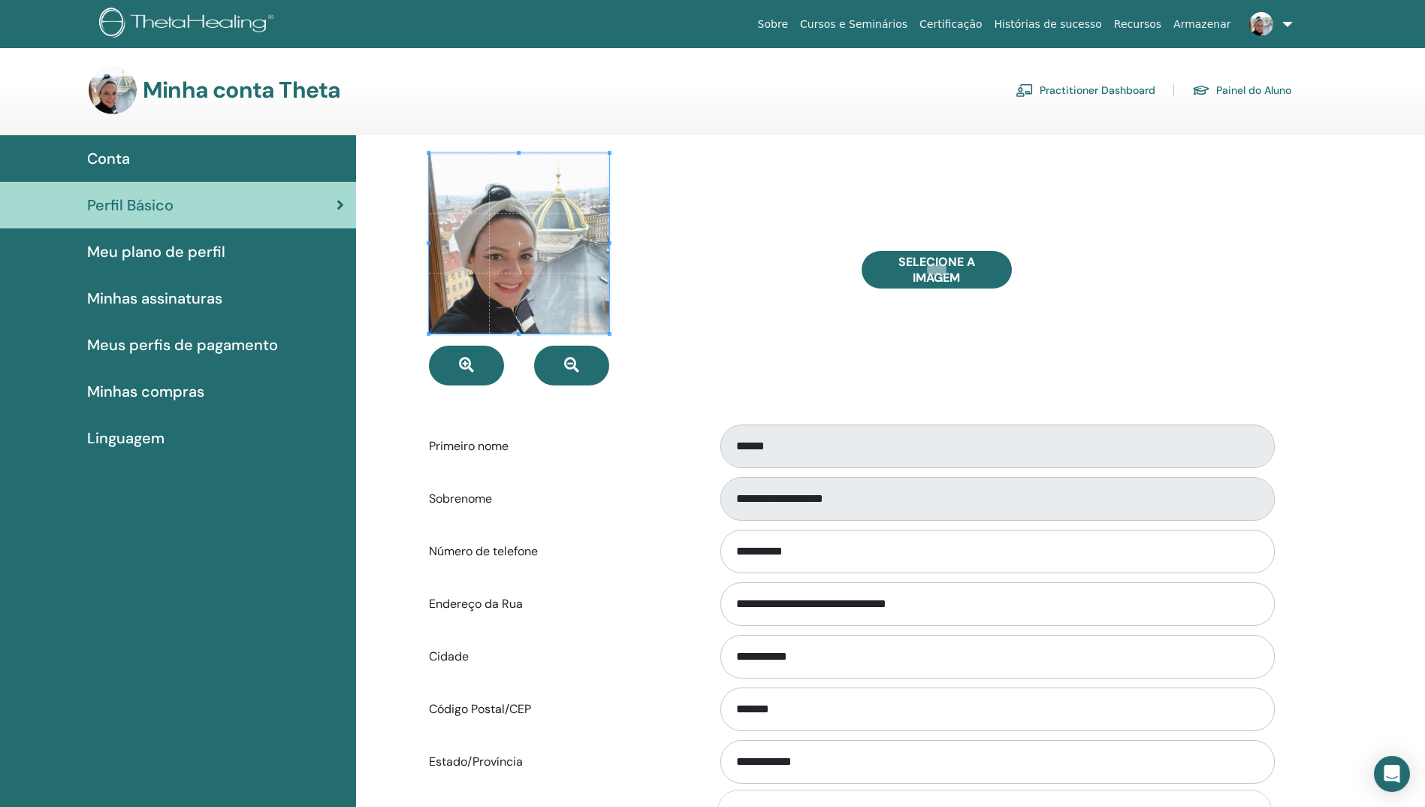
click at [108, 155] on span "Conta" at bounding box center [108, 158] width 43 height 23
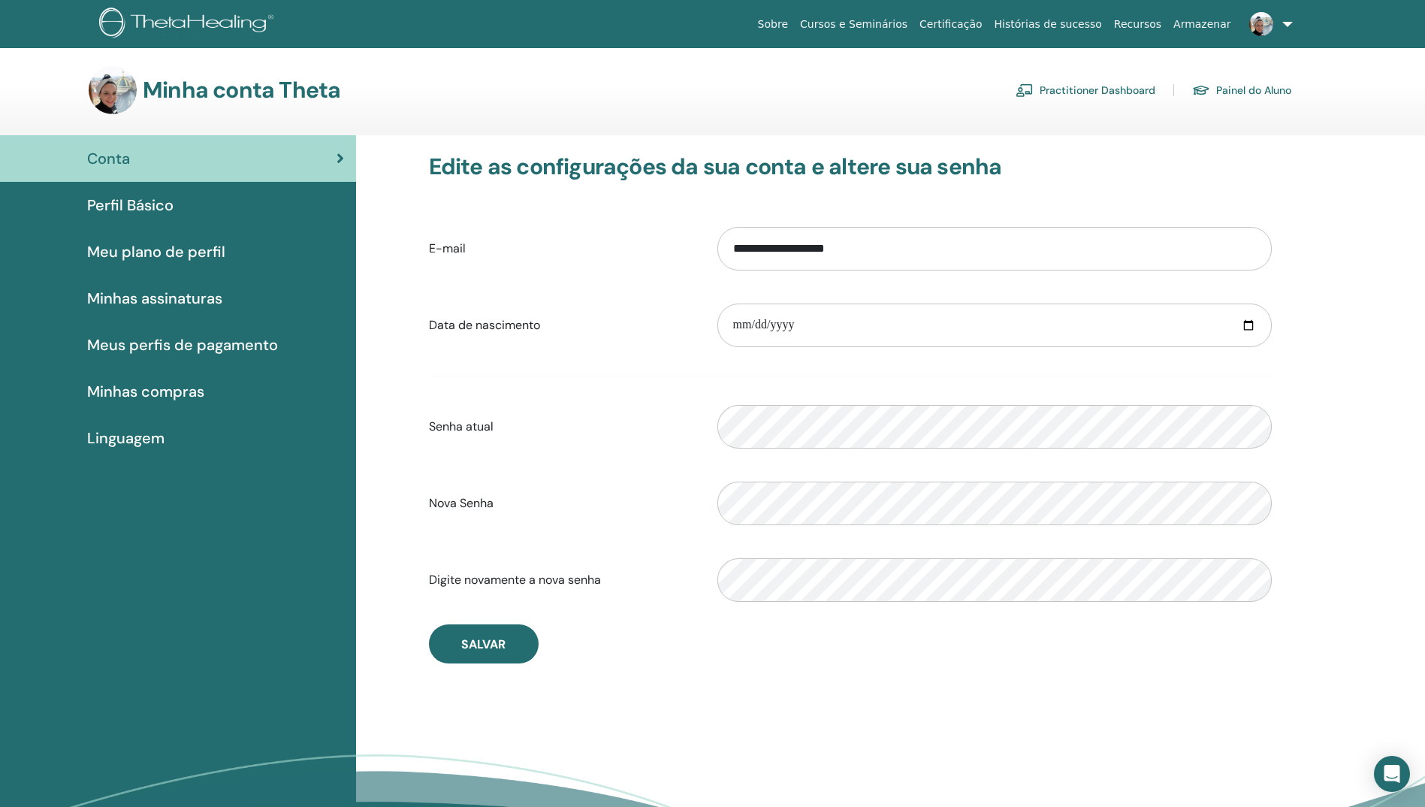
click at [1259, 89] on link "Painel do Aluno" at bounding box center [1241, 90] width 99 height 24
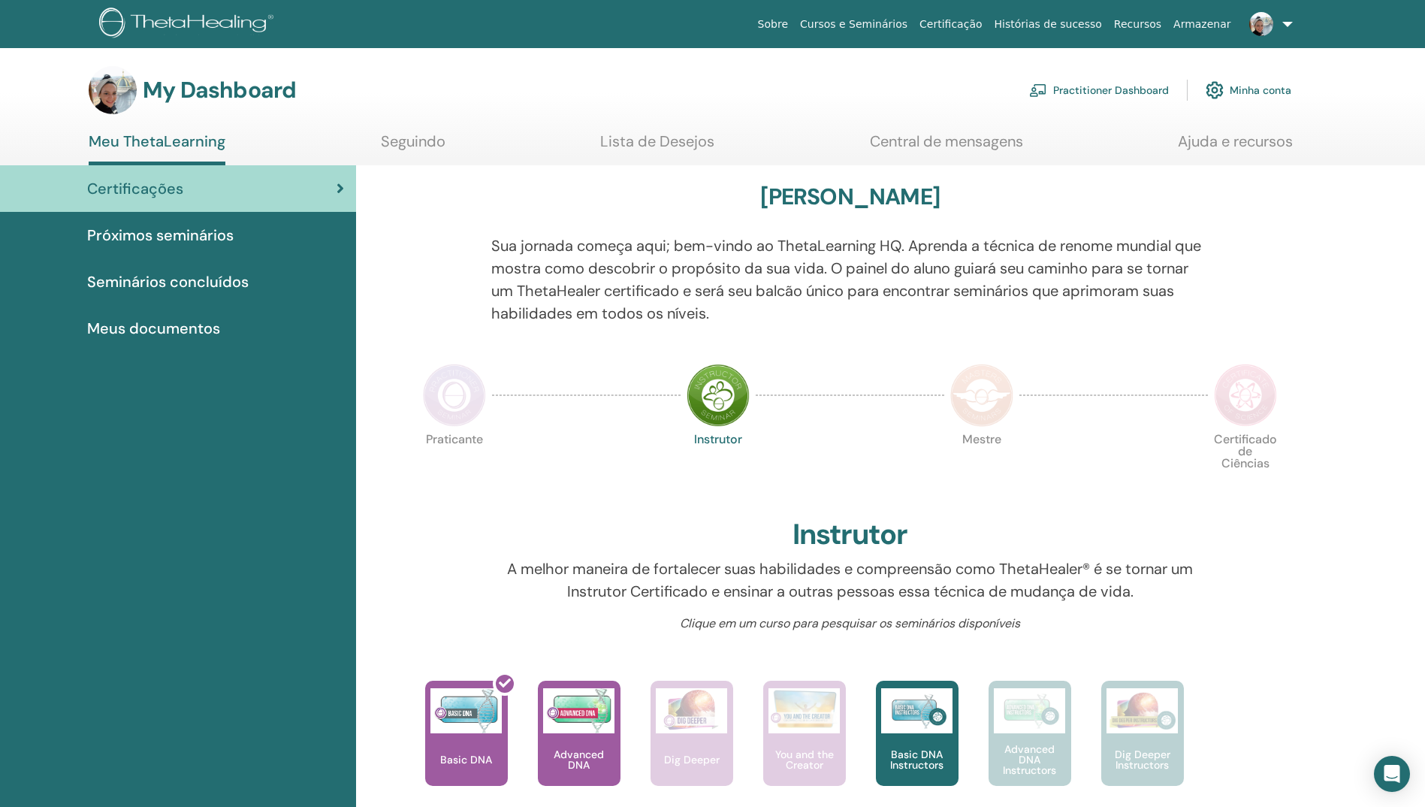
click at [153, 140] on link "Meu ThetaLearning" at bounding box center [157, 148] width 137 height 33
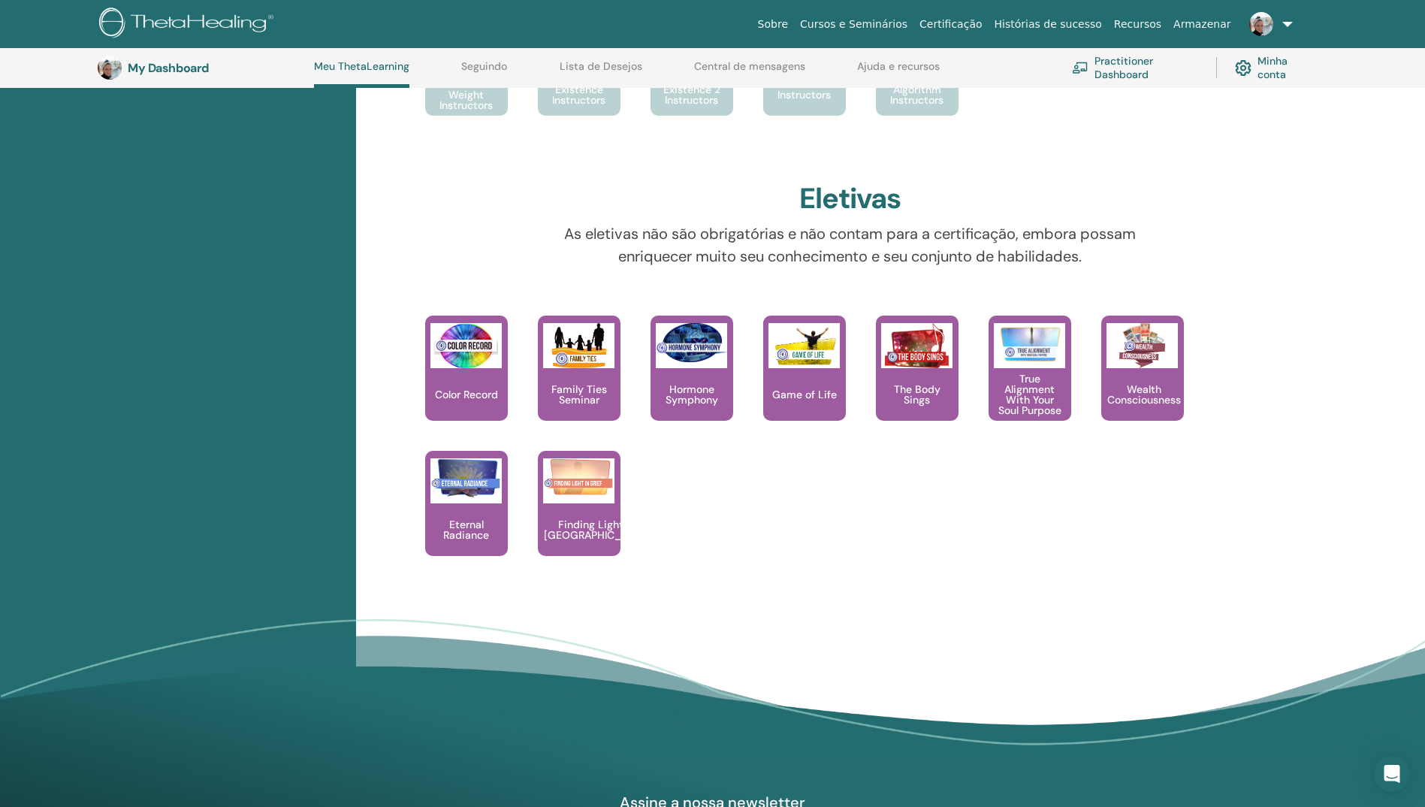
scroll to position [1091, 0]
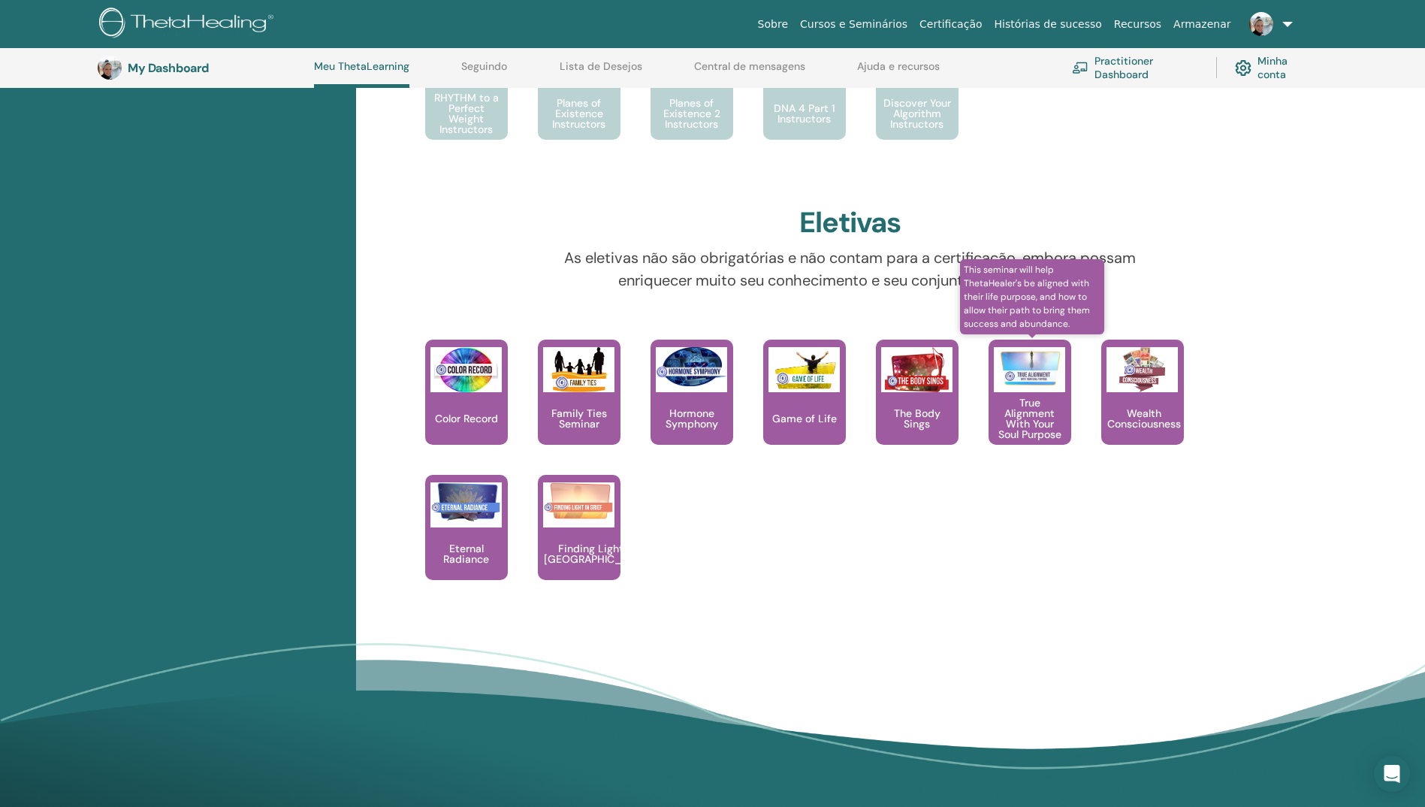
click at [1018, 415] on p "True Alignment With Your Soul Purpose" at bounding box center [1029, 418] width 83 height 42
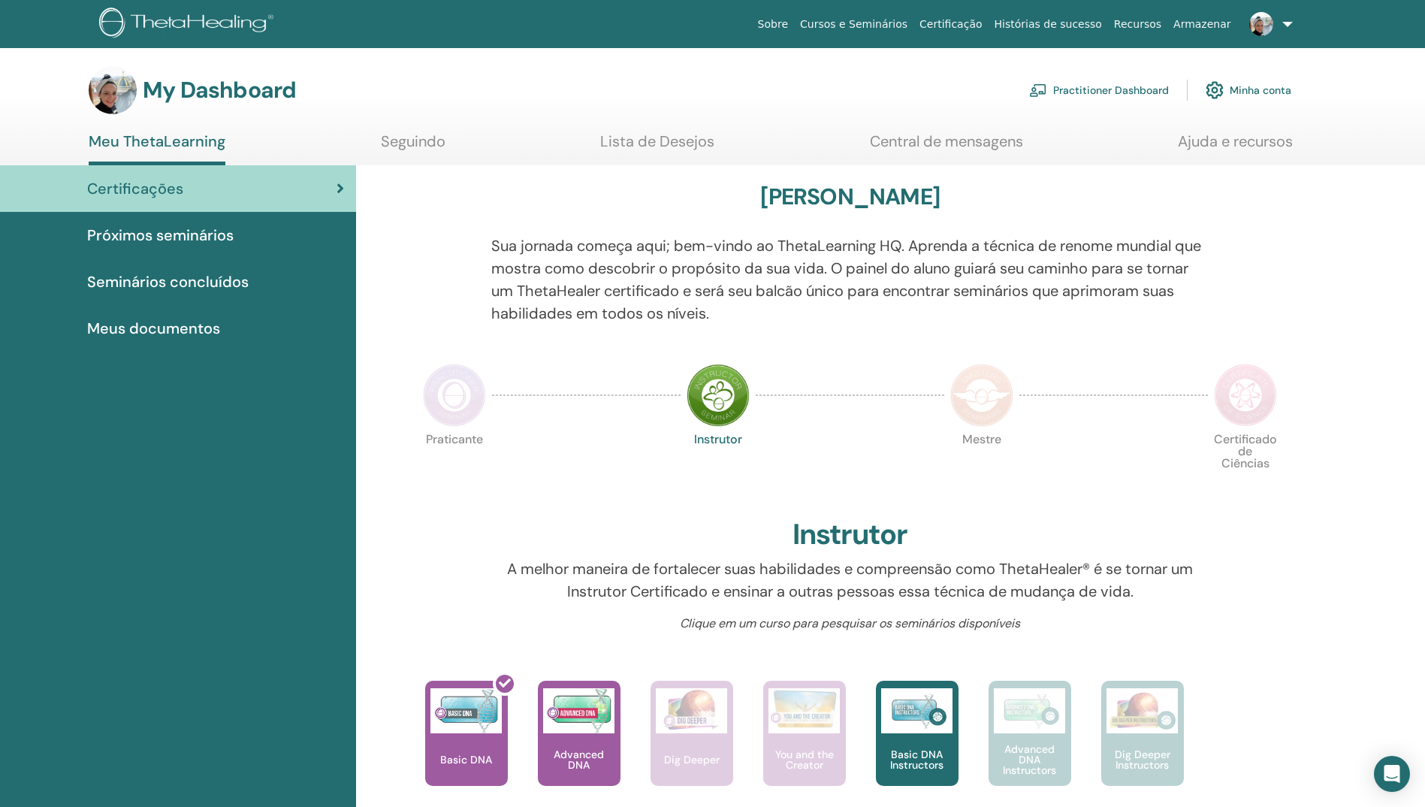
click at [120, 92] on img at bounding box center [113, 90] width 48 height 48
click at [185, 80] on h3 "My Dashboard" at bounding box center [219, 90] width 153 height 27
click at [221, 88] on h3 "My Dashboard" at bounding box center [219, 90] width 153 height 27
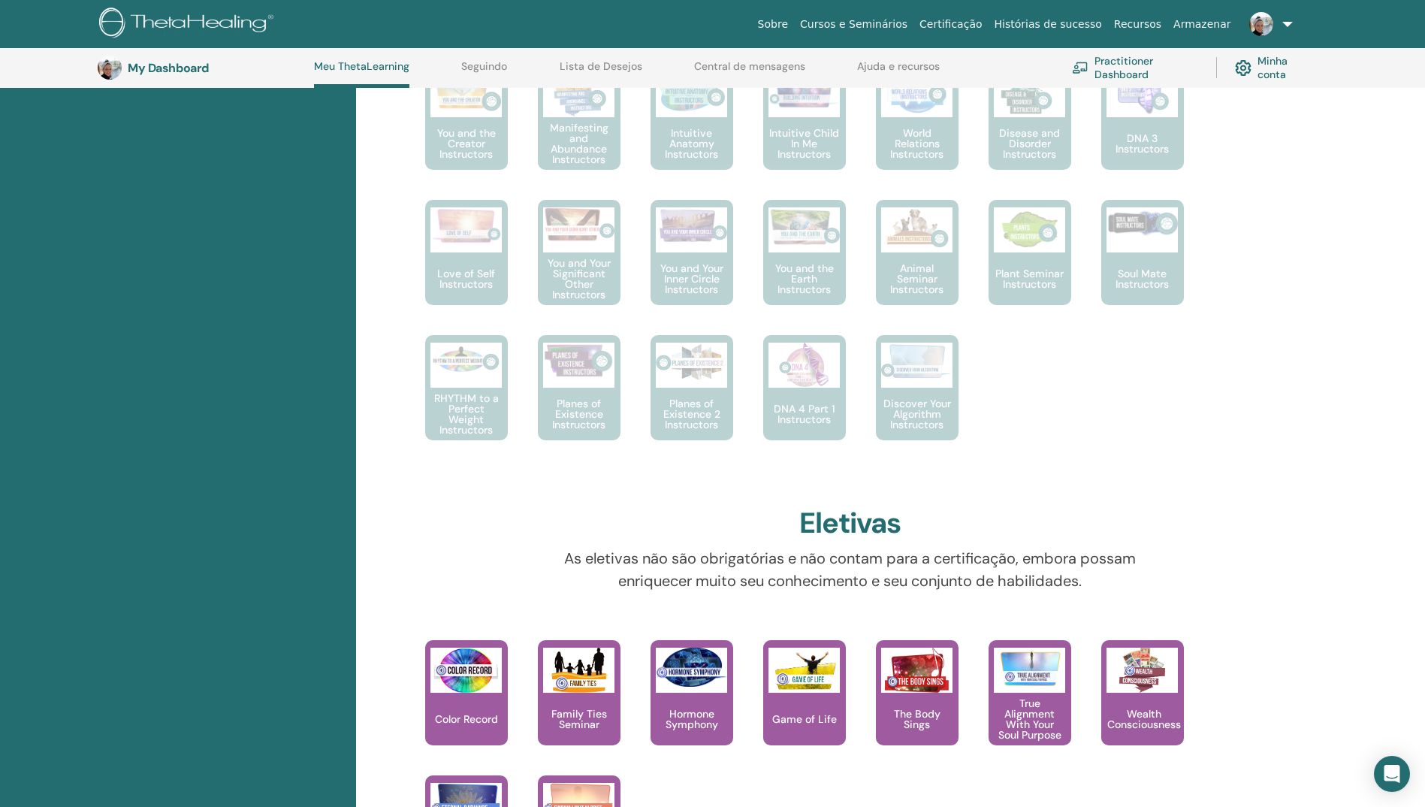
scroll to position [340, 0]
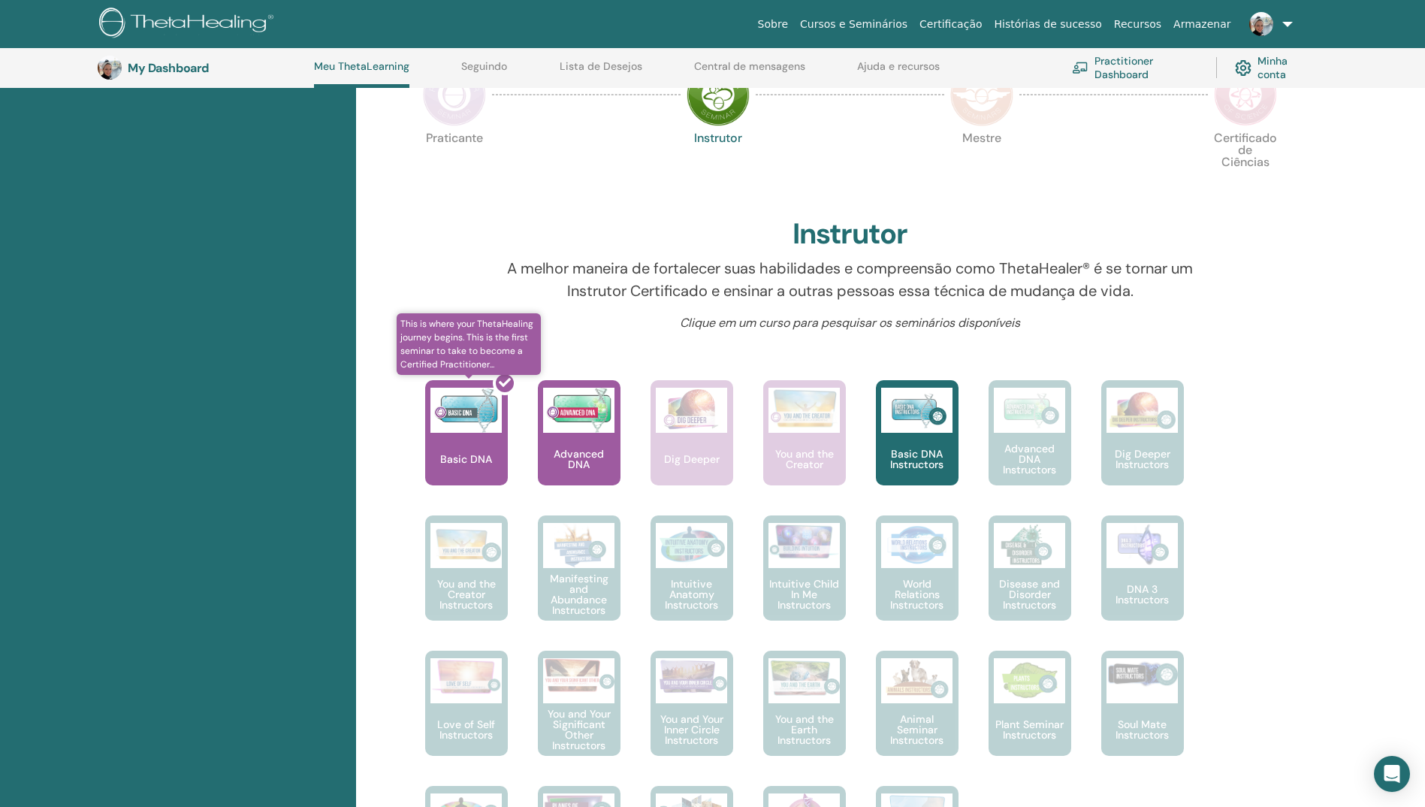
click at [468, 409] on div at bounding box center [475, 438] width 83 height 135
